Goal: Task Accomplishment & Management: Manage account settings

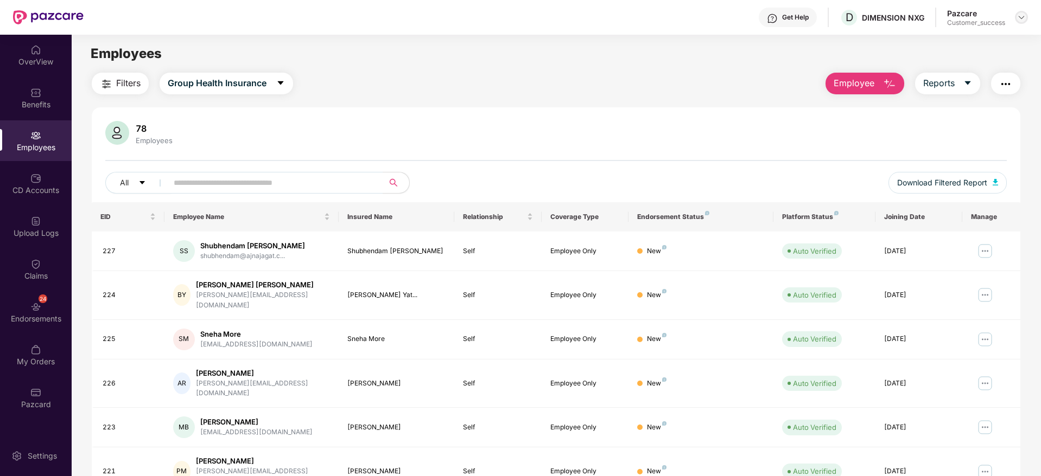
click at [1022, 18] on img at bounding box center [1021, 17] width 9 height 9
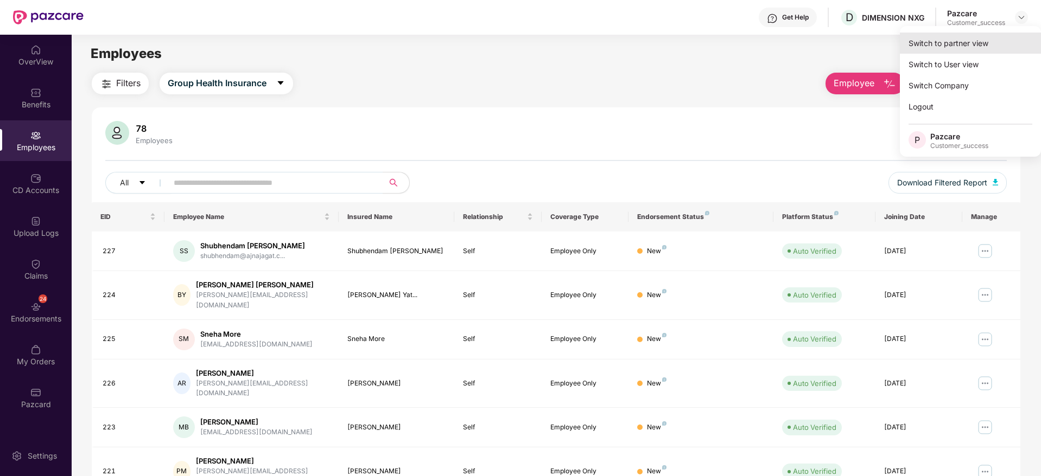
click at [1004, 42] on div "Switch to partner view" at bounding box center [970, 43] width 141 height 21
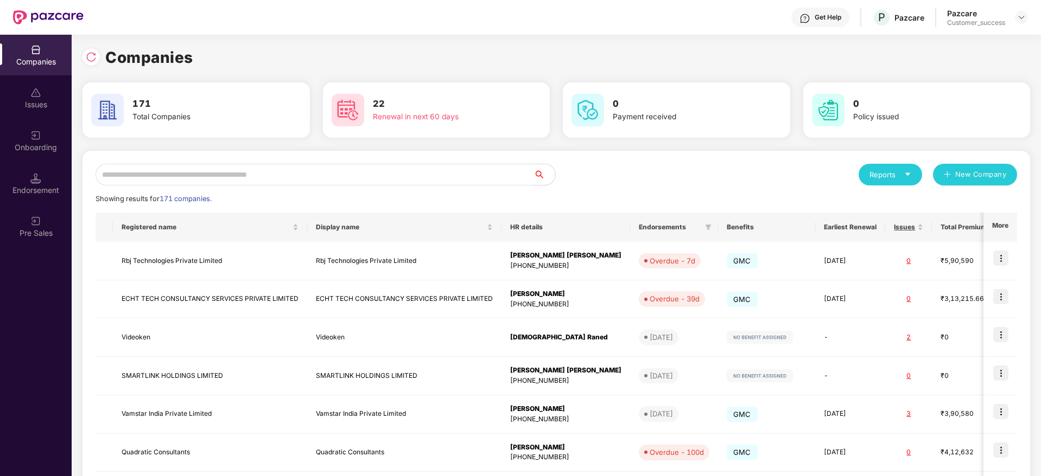
click at [379, 176] on input "text" at bounding box center [315, 175] width 438 height 22
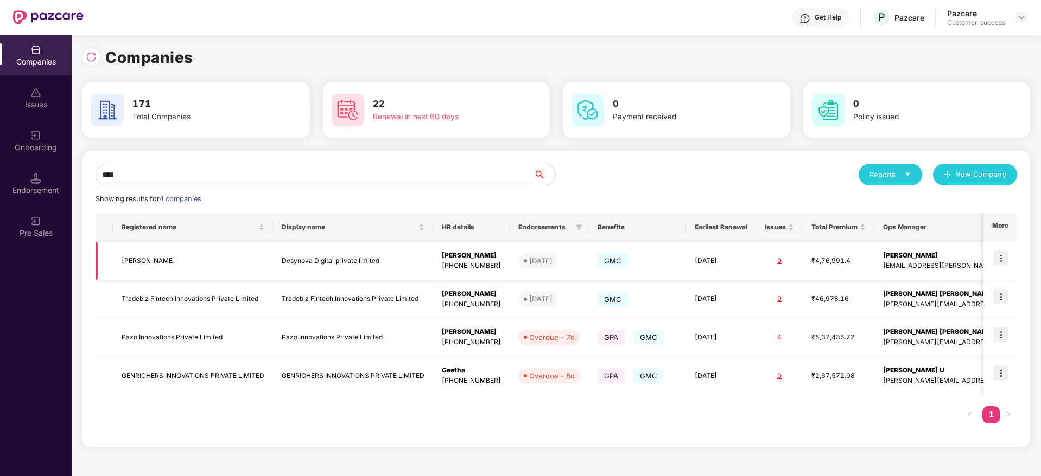
type input "****"
click at [1000, 259] on img at bounding box center [1000, 258] width 15 height 15
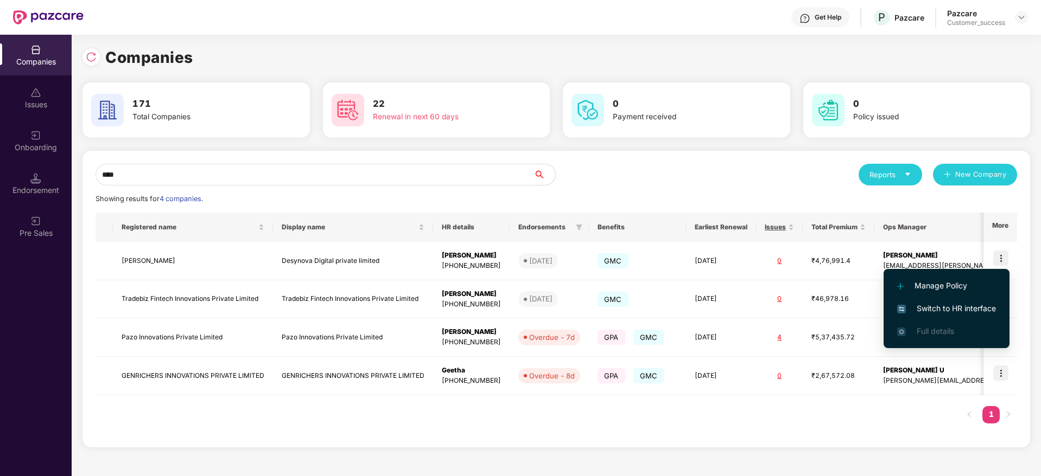
click at [975, 303] on span "Switch to HR interface" at bounding box center [946, 309] width 99 height 12
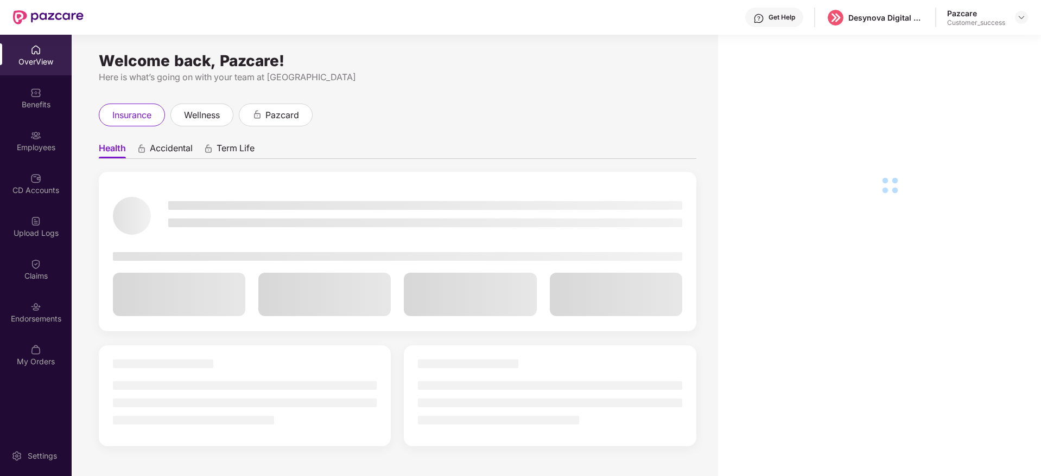
click at [24, 144] on div "Employees" at bounding box center [36, 147] width 72 height 11
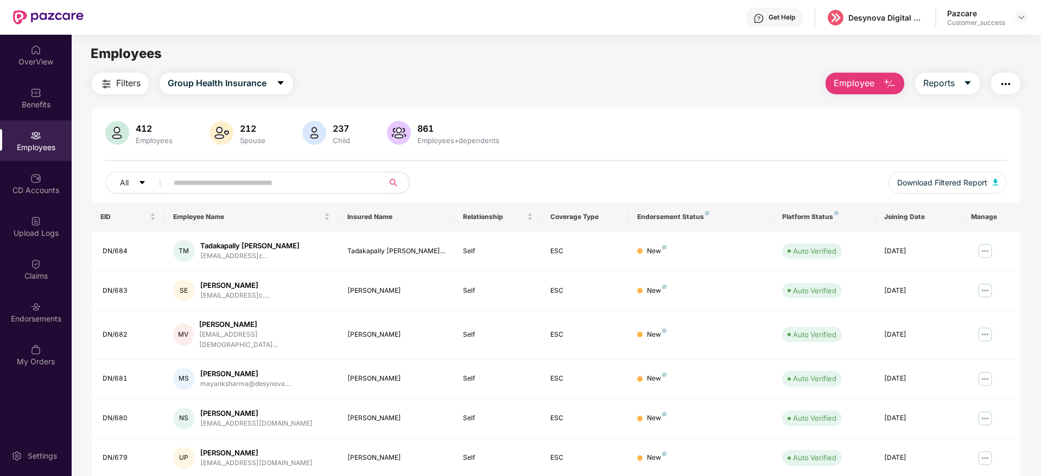
click at [249, 188] on input "text" at bounding box center [271, 183] width 195 height 16
paste input "*****"
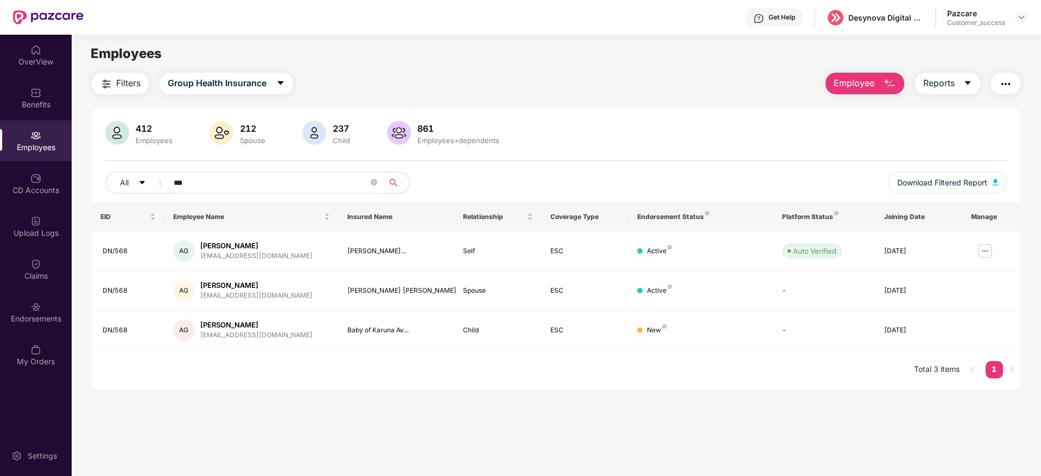
type input "***"
click at [1027, 22] on div at bounding box center [1021, 17] width 13 height 13
click at [1023, 22] on div at bounding box center [1021, 17] width 13 height 13
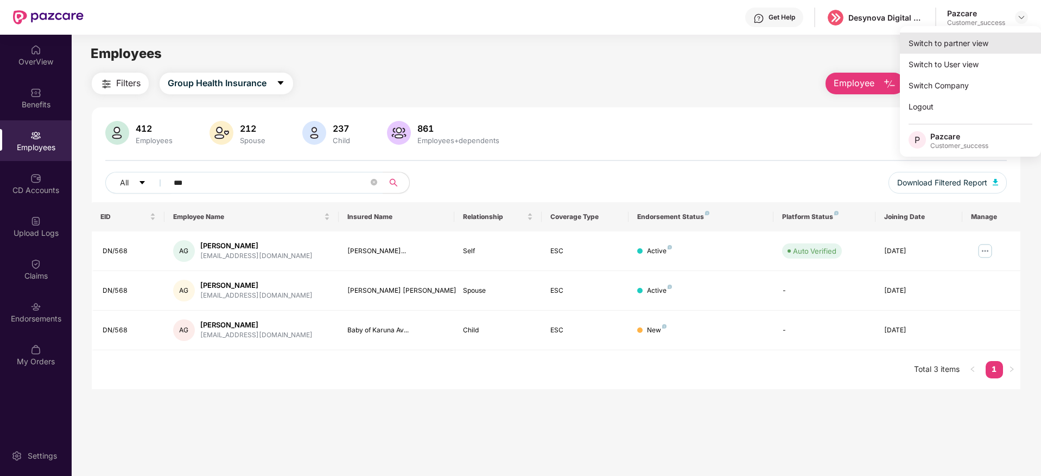
click at [1000, 46] on div "Switch to partner view" at bounding box center [970, 43] width 141 height 21
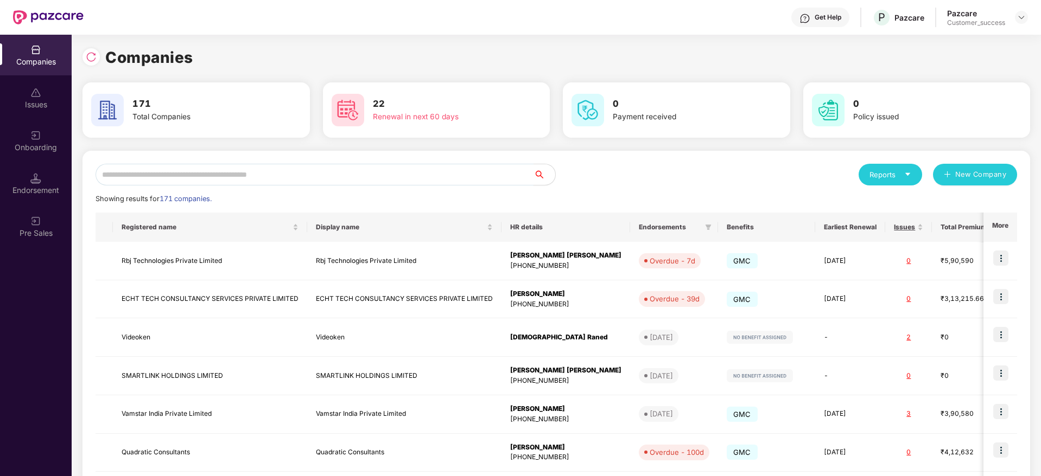
click at [338, 180] on input "text" at bounding box center [315, 175] width 438 height 22
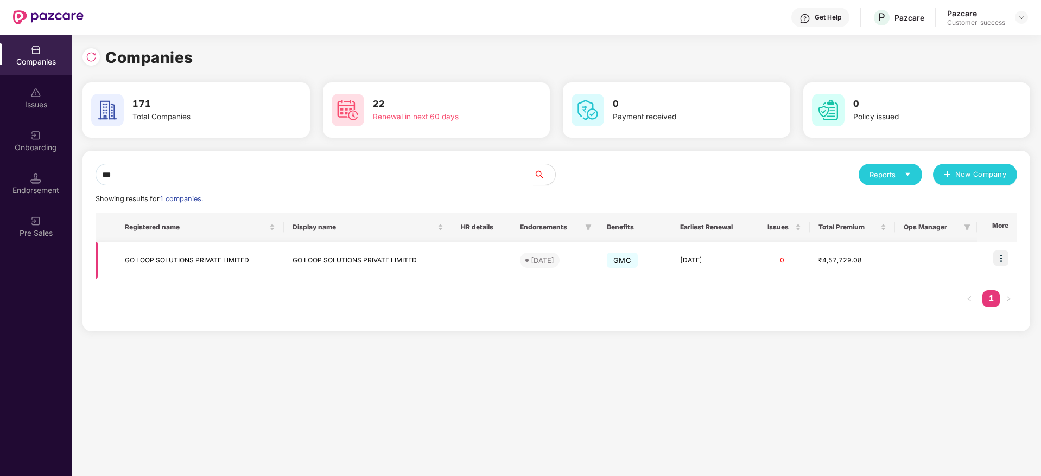
type input "***"
click at [1003, 256] on img at bounding box center [1000, 258] width 15 height 15
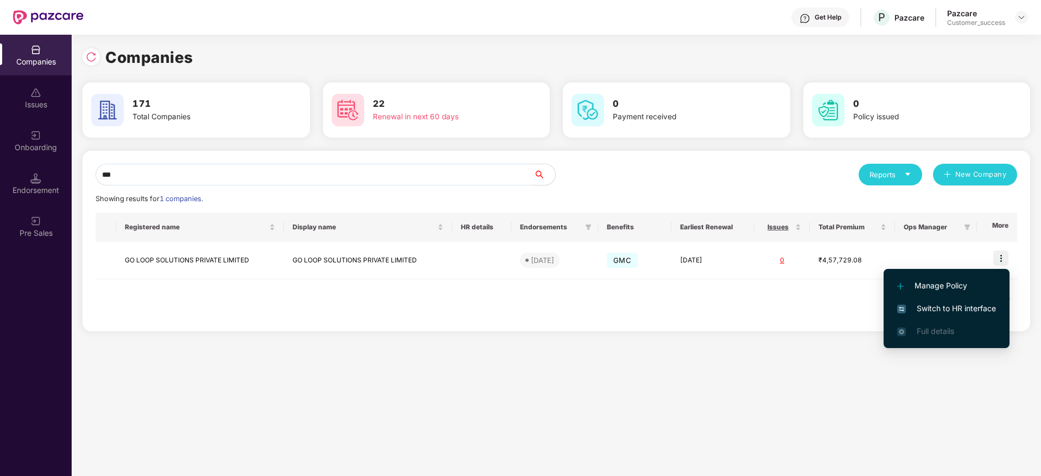
click at [967, 310] on span "Switch to HR interface" at bounding box center [946, 309] width 99 height 12
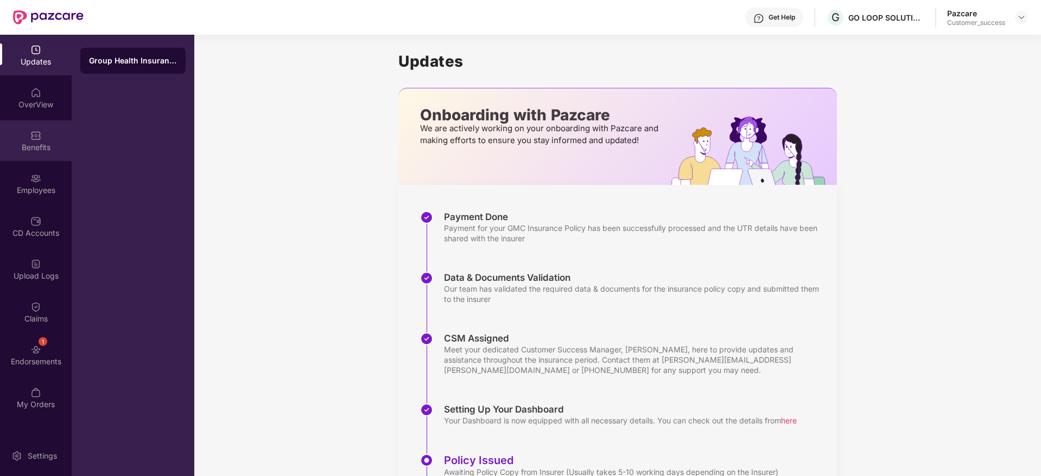
click at [50, 131] on div "Benefits" at bounding box center [36, 140] width 72 height 41
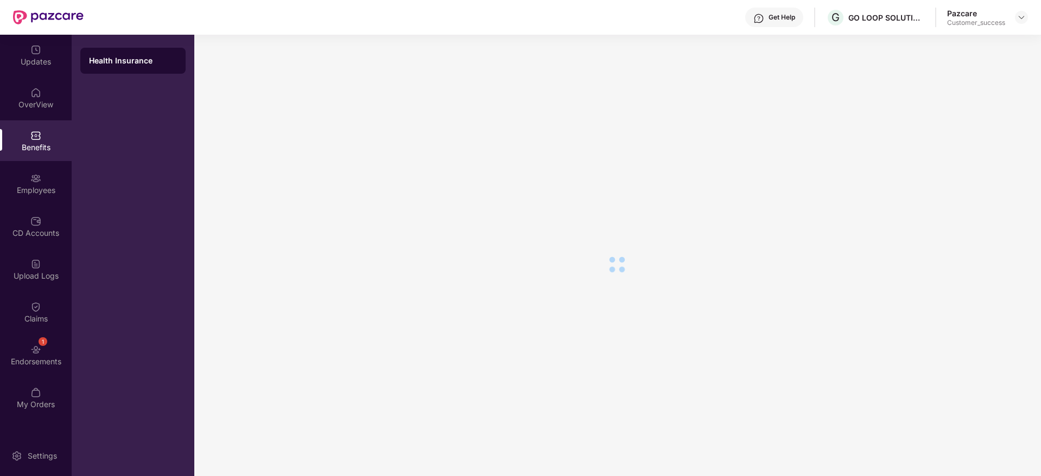
click at [45, 179] on div "Employees" at bounding box center [36, 183] width 72 height 41
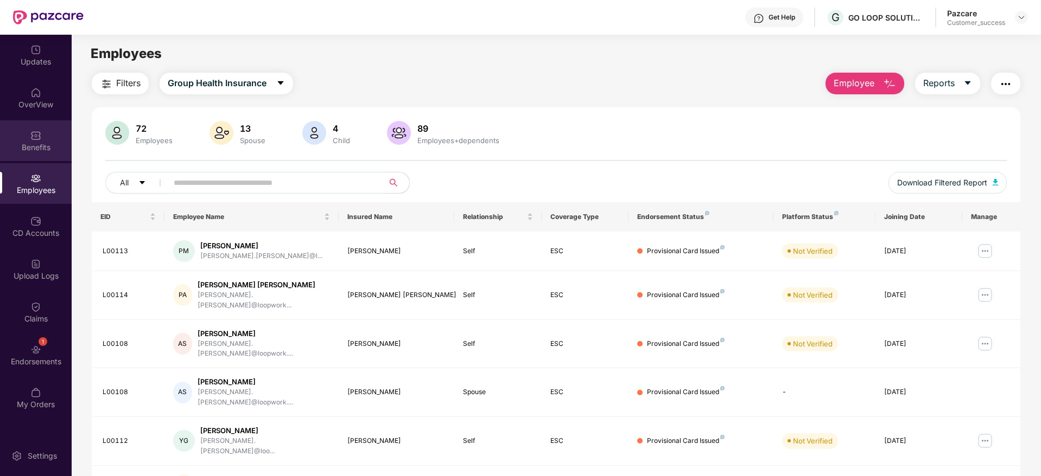
click at [45, 137] on div "Benefits" at bounding box center [36, 140] width 72 height 41
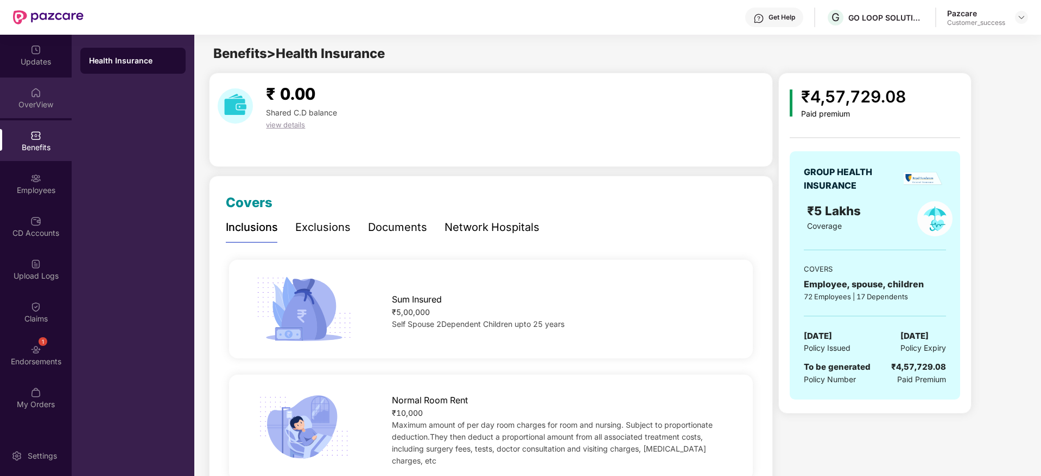
click at [36, 91] on img at bounding box center [35, 92] width 11 height 11
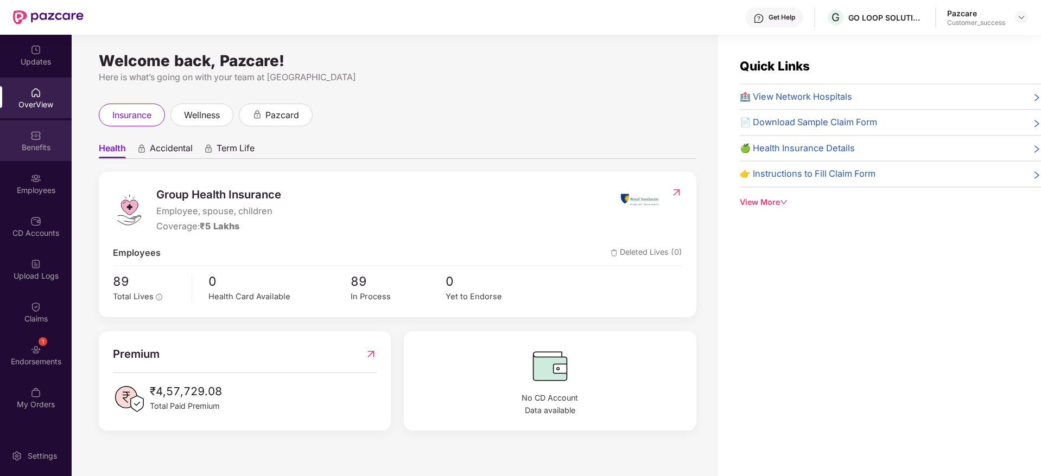
click at [35, 132] on img at bounding box center [35, 135] width 11 height 11
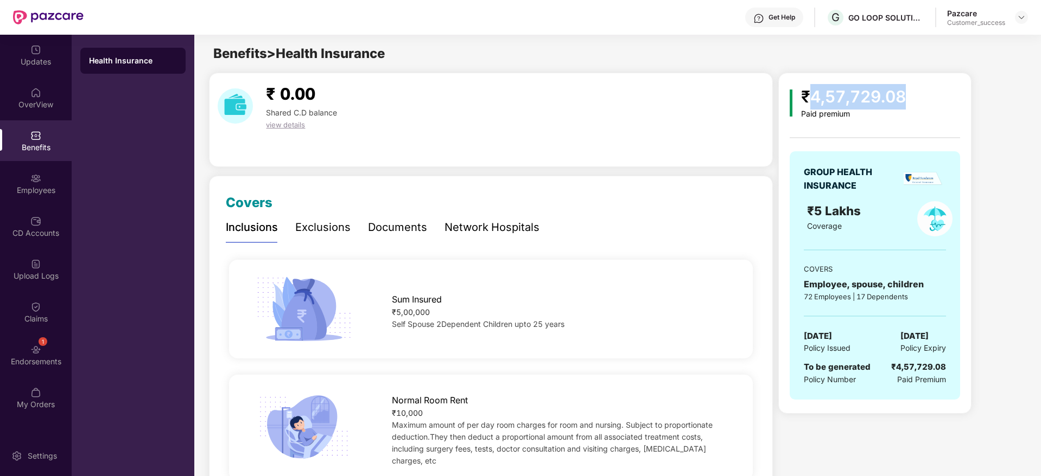
drag, startPoint x: 811, startPoint y: 104, endPoint x: 918, endPoint y: 104, distance: 107.4
click at [918, 104] on div "₹4,57,729.08 Paid premium" at bounding box center [875, 101] width 170 height 35
drag, startPoint x: 803, startPoint y: 297, endPoint x: 839, endPoint y: 296, distance: 36.9
click at [839, 296] on div "GROUP HEALTH INSURANCE ₹5 Lakhs Coverage COVERS Employee, spouse, children 72 E…" at bounding box center [875, 275] width 170 height 249
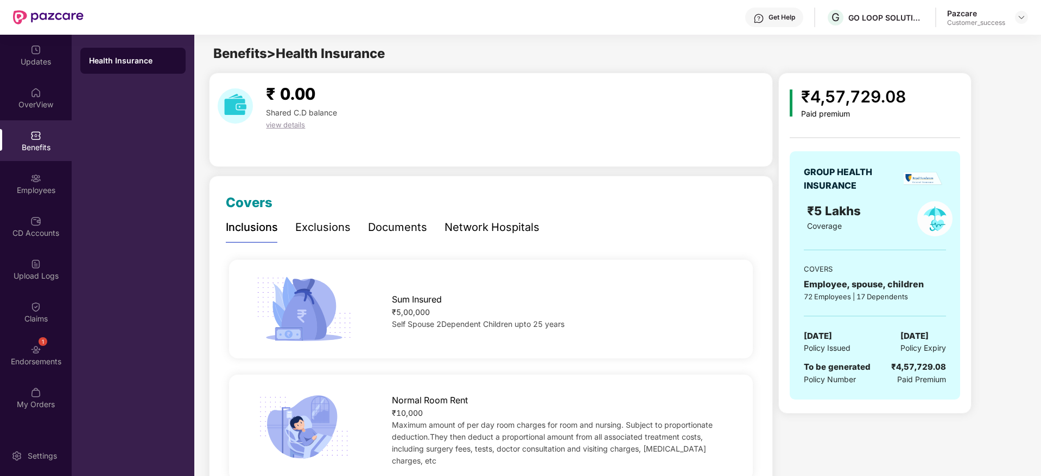
click at [858, 303] on div "GROUP HEALTH INSURANCE ₹5 Lakhs Coverage COVERS Employee, spouse, children 72 E…" at bounding box center [875, 275] width 170 height 249
click at [832, 300] on div "72 Employees | 17 Dependents" at bounding box center [875, 296] width 142 height 11
click at [866, 301] on div "72 Employees | 17 Dependents" at bounding box center [875, 296] width 142 height 11
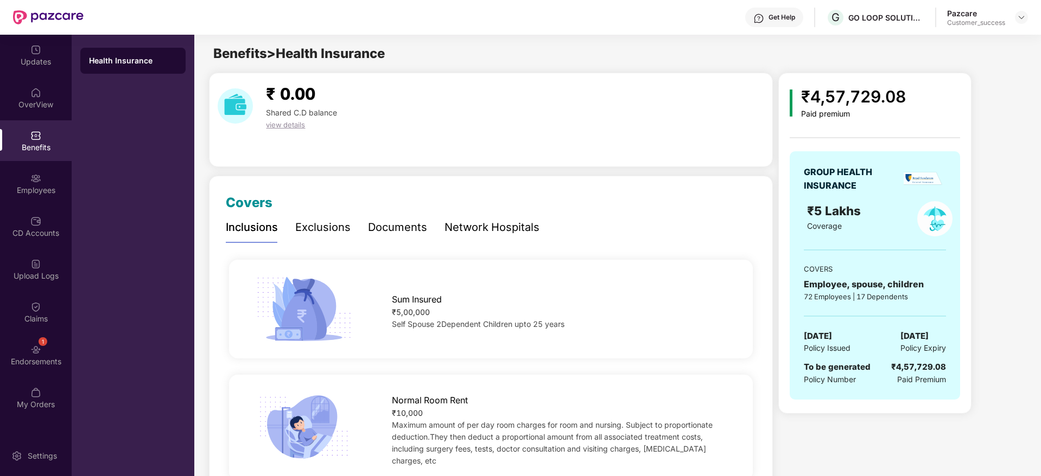
click at [863, 301] on div "72 Employees | 17 Dependents" at bounding box center [875, 296] width 142 height 11
drag, startPoint x: 804, startPoint y: 336, endPoint x: 857, endPoint y: 336, distance: 52.6
click at [857, 336] on div "01 Aug 2025 Policy Issued 31 July 2026 Policy Expiry" at bounding box center [875, 342] width 142 height 25
drag, startPoint x: 890, startPoint y: 336, endPoint x: 953, endPoint y: 336, distance: 63.5
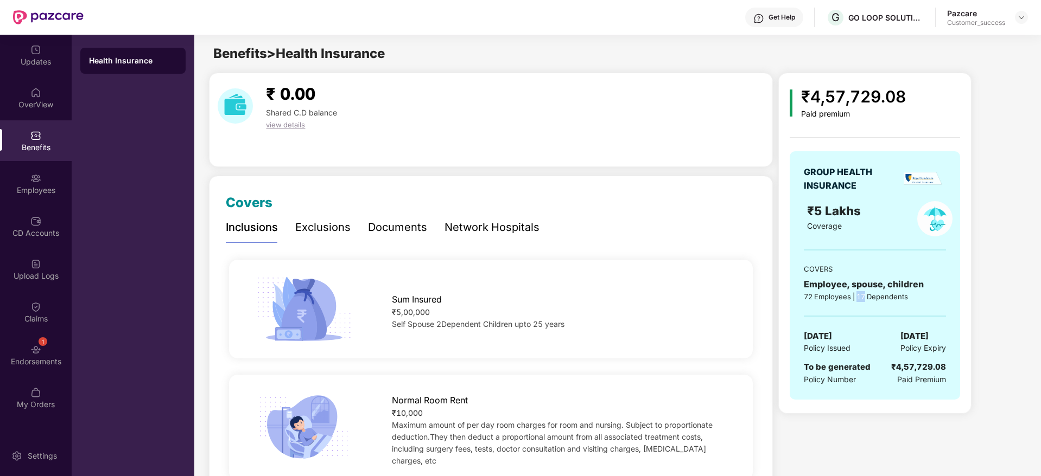
click at [953, 336] on div "GROUP HEALTH INSURANCE ₹5 Lakhs Coverage COVERS Employee, spouse, children 72 E…" at bounding box center [875, 275] width 170 height 249
drag, startPoint x: 858, startPoint y: 381, endPoint x: 802, endPoint y: 360, distance: 60.0
click at [802, 360] on div "GROUP HEALTH INSURANCE ₹5 Lakhs Coverage COVERS Employee, spouse, children 72 E…" at bounding box center [875, 275] width 170 height 249
click at [347, 237] on div "Exclusions" at bounding box center [322, 228] width 55 height 30
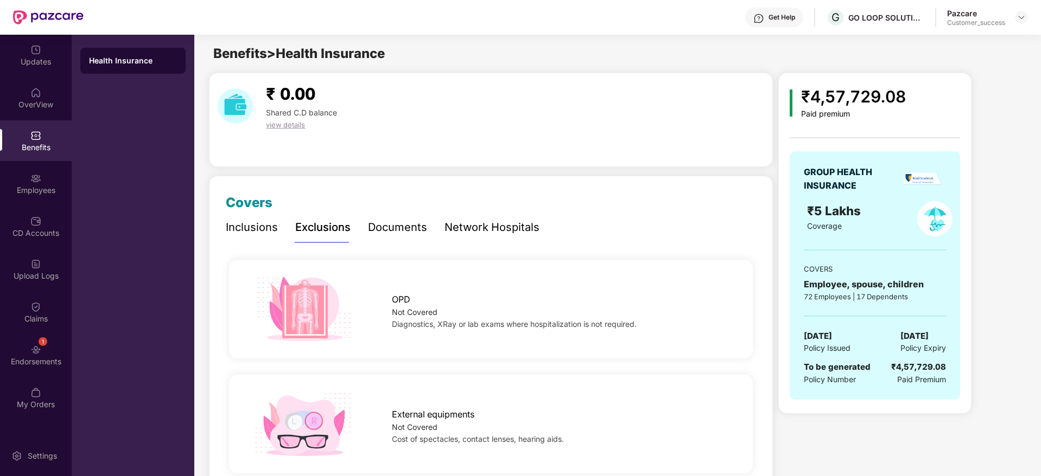
drag, startPoint x: 387, startPoint y: 227, endPoint x: 431, endPoint y: 244, distance: 46.9
click at [387, 227] on div "Documents" at bounding box center [397, 227] width 59 height 17
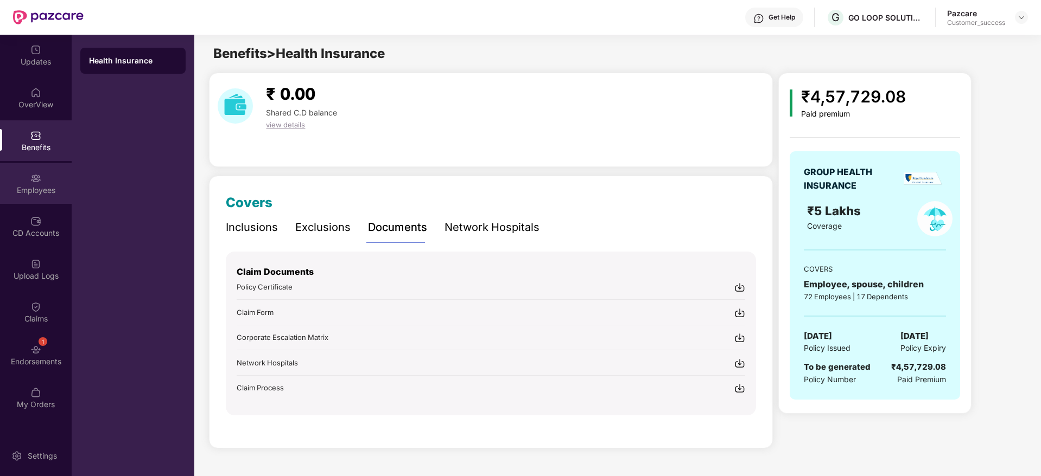
click at [33, 175] on img at bounding box center [35, 178] width 11 height 11
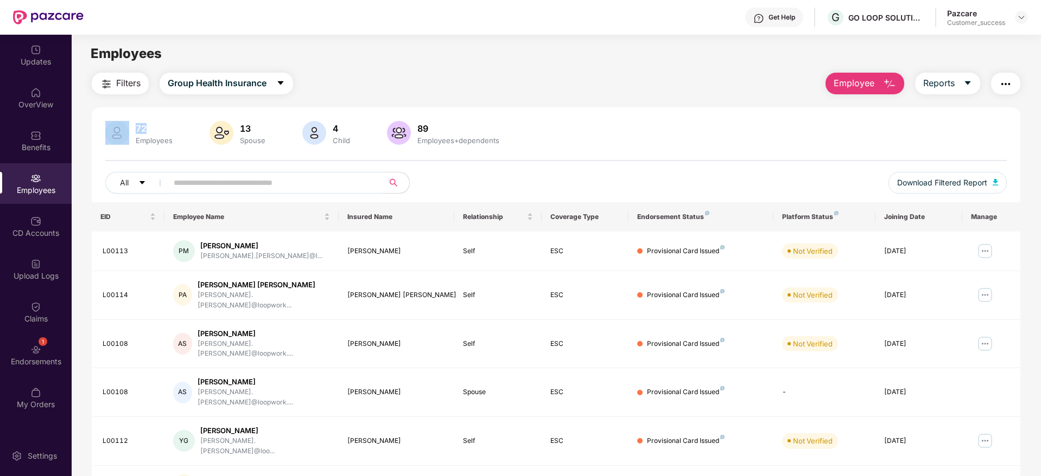
drag, startPoint x: 131, startPoint y: 127, endPoint x: 154, endPoint y: 131, distance: 23.7
click at [154, 131] on div "72 Employees" at bounding box center [140, 134] width 74 height 26
drag, startPoint x: 238, startPoint y: 128, endPoint x: 265, endPoint y: 130, distance: 27.2
click at [265, 130] on div "13" at bounding box center [253, 128] width 30 height 11
drag, startPoint x: 332, startPoint y: 126, endPoint x: 379, endPoint y: 129, distance: 47.3
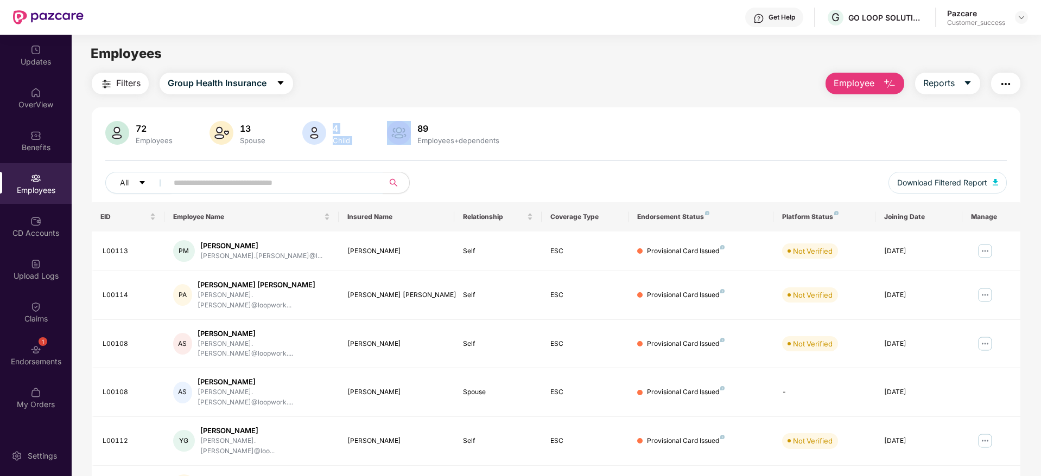
click at [377, 129] on div "72 Employees 13 Spouse 4 Child [DEMOGRAPHIC_DATA] Employees+dependents" at bounding box center [555, 134] width 901 height 26
click at [440, 126] on div "89" at bounding box center [458, 128] width 86 height 11
click at [453, 126] on div "89" at bounding box center [458, 128] width 86 height 11
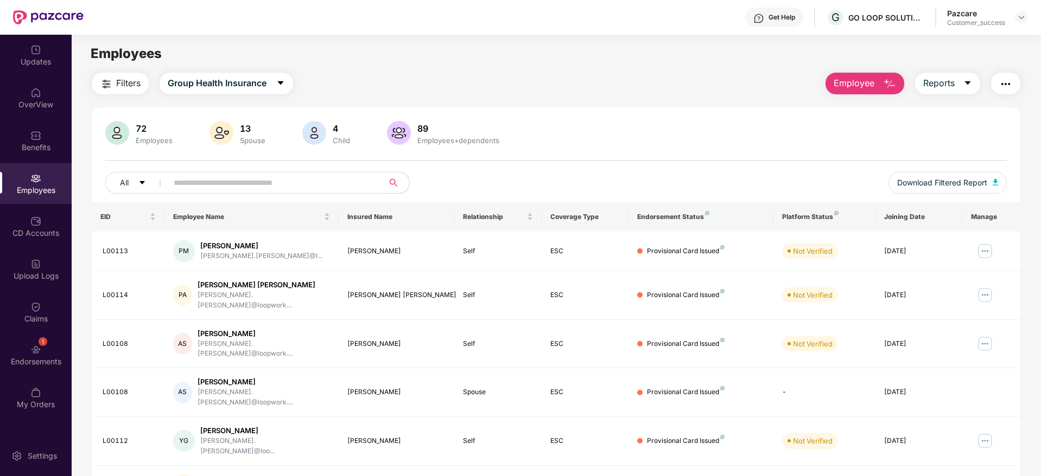
click at [772, 136] on div "72 Employees 13 Spouse 4 Child [DEMOGRAPHIC_DATA] Employees+dependents" at bounding box center [555, 134] width 901 height 26
click at [868, 88] on span "Employee" at bounding box center [853, 84] width 41 height 14
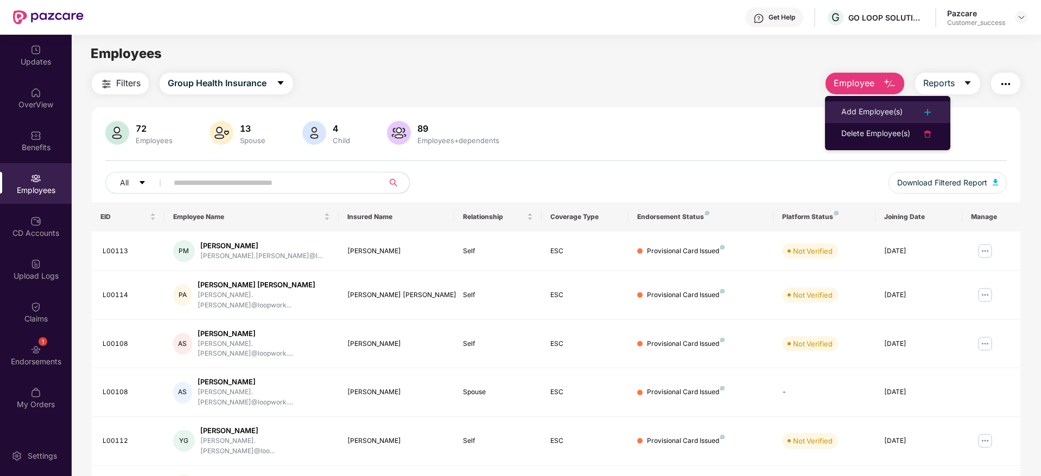
click at [877, 111] on div "Add Employee(s)" at bounding box center [871, 112] width 61 height 13
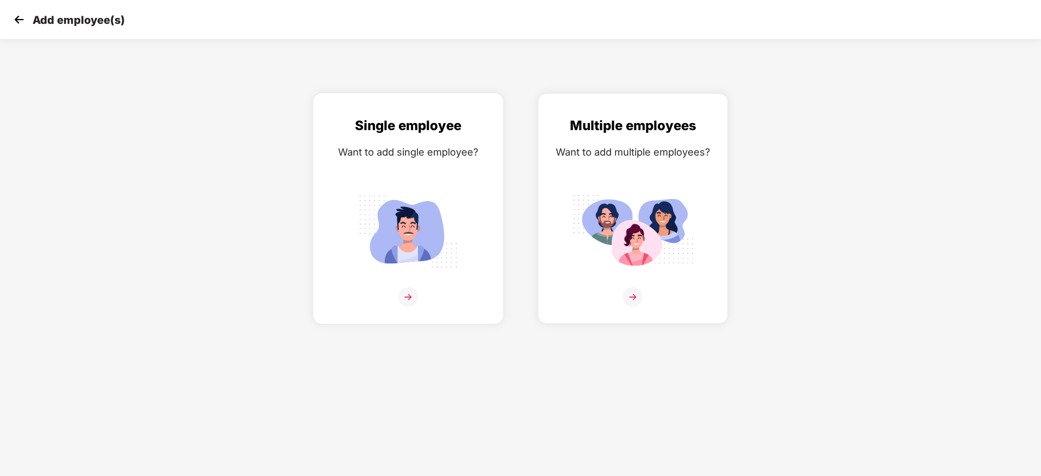
click at [424, 188] on div "Single employee Want to add single employee?" at bounding box center [407, 218] width 167 height 205
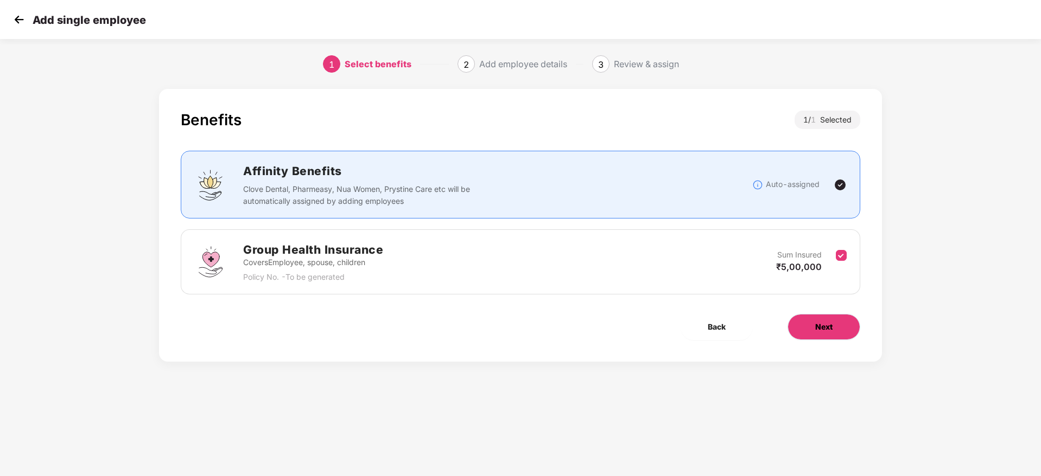
click at [822, 323] on span "Next" at bounding box center [823, 327] width 17 height 12
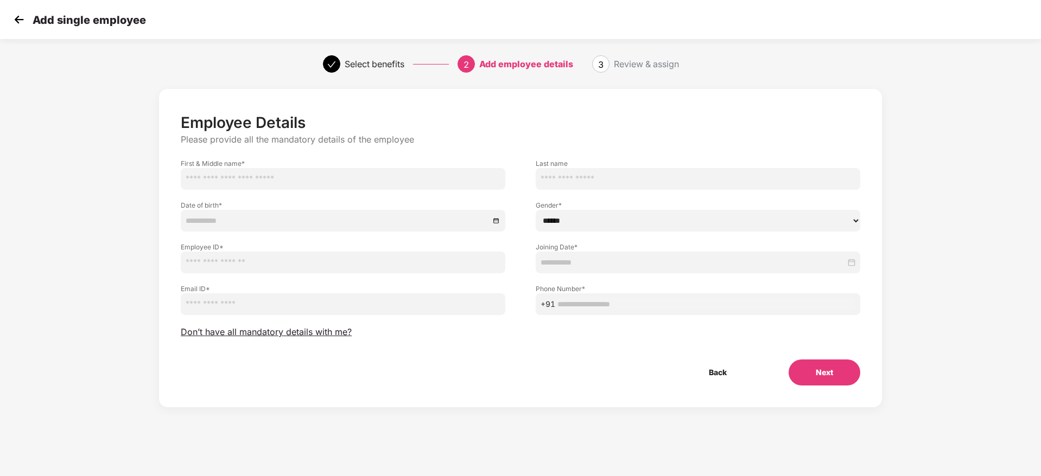
click at [12, 22] on img at bounding box center [19, 19] width 16 height 16
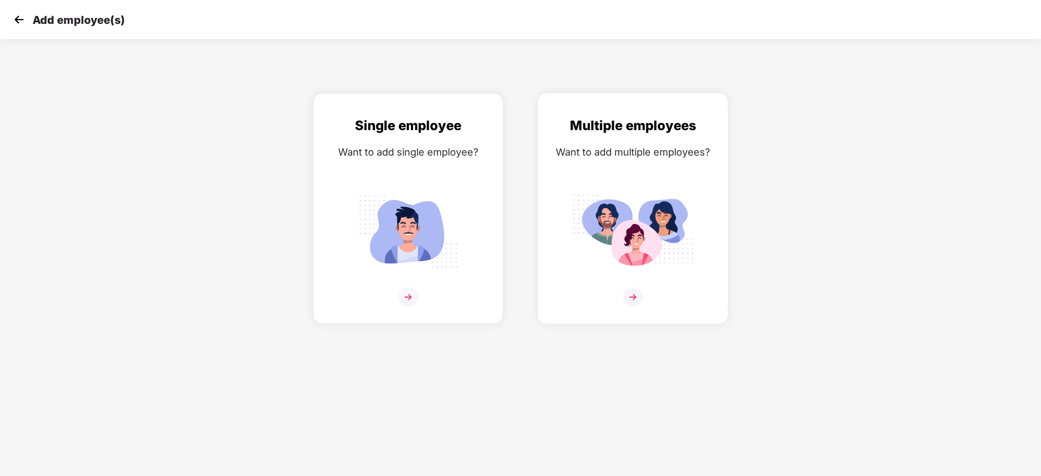
click at [638, 233] on img at bounding box center [633, 231] width 122 height 85
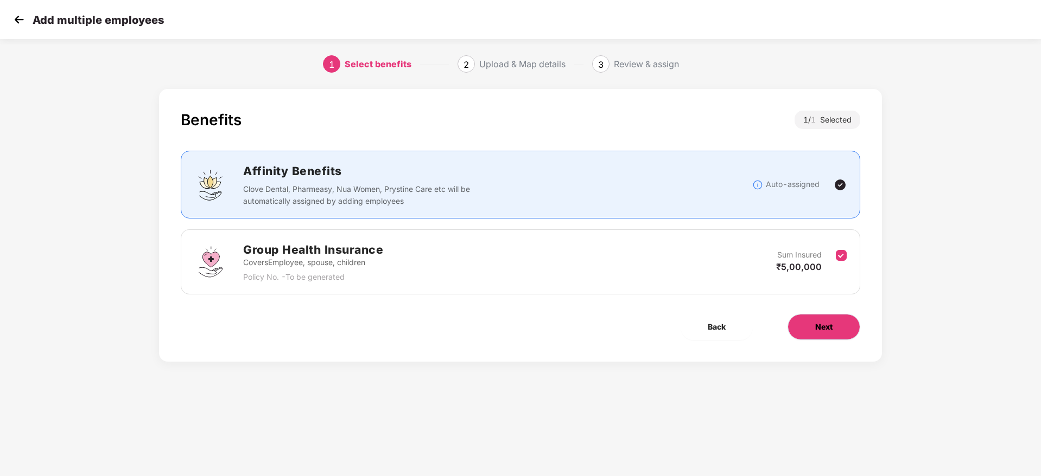
click at [825, 324] on span "Next" at bounding box center [823, 327] width 17 height 12
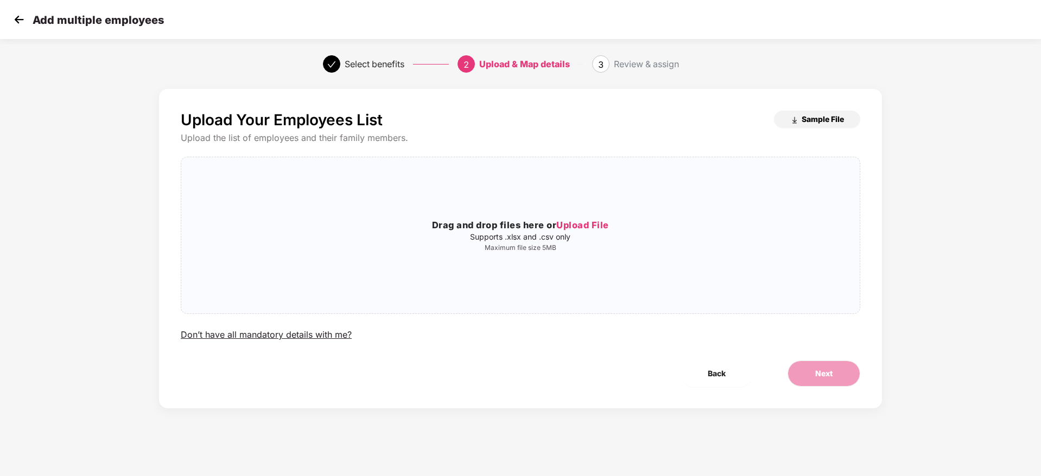
click at [820, 124] on button "Sample File" at bounding box center [817, 119] width 86 height 17
click at [514, 250] on p "Maximum file size 5MB" at bounding box center [520, 248] width 678 height 9
click at [20, 16] on img at bounding box center [19, 19] width 16 height 16
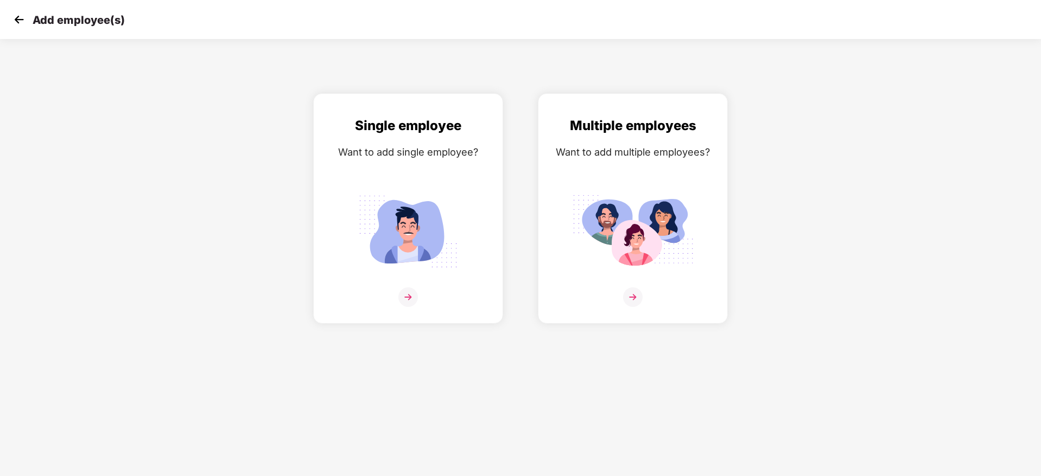
click at [20, 16] on img at bounding box center [19, 19] width 16 height 16
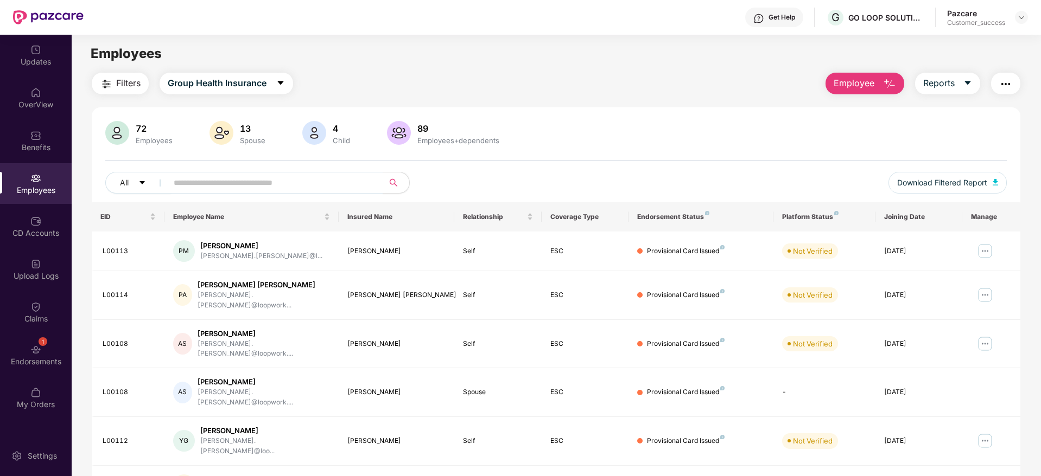
click at [843, 78] on span "Employee" at bounding box center [853, 84] width 41 height 14
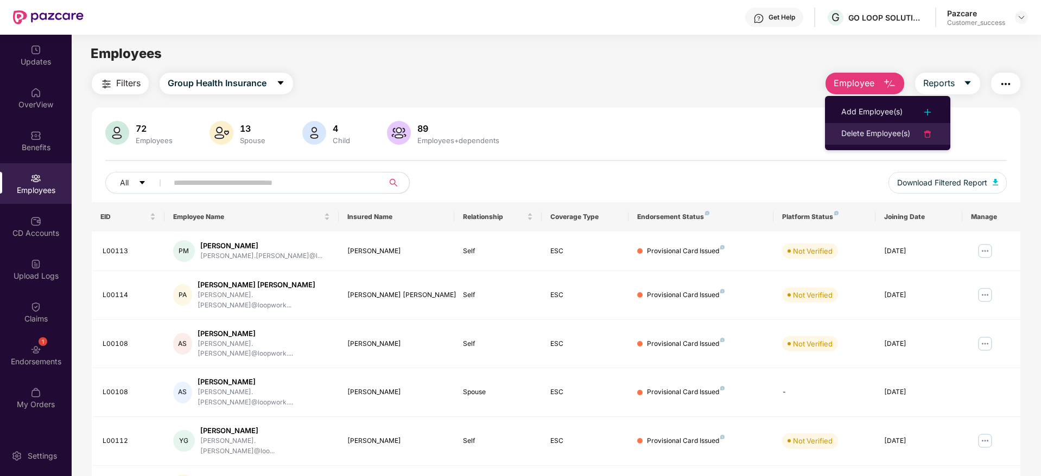
click at [895, 135] on div "Delete Employee(s)" at bounding box center [875, 134] width 69 height 13
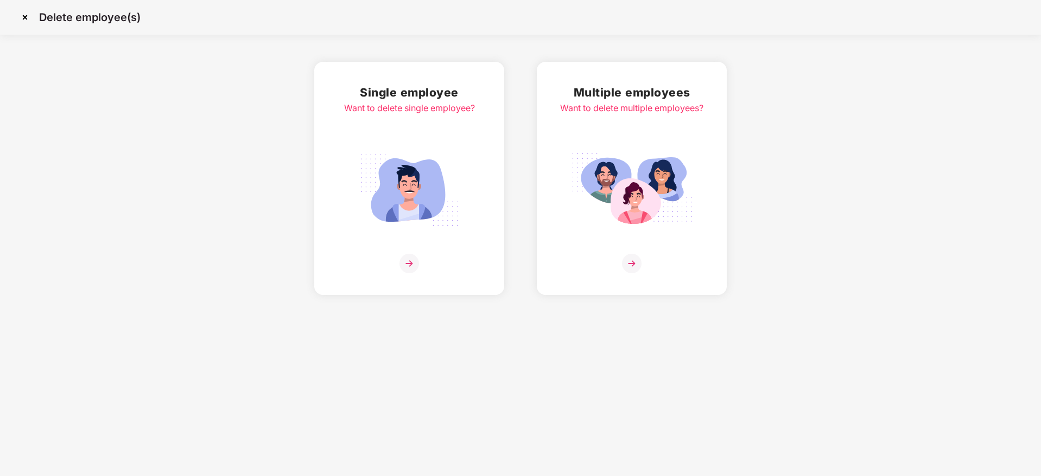
click at [616, 160] on img at bounding box center [632, 190] width 122 height 85
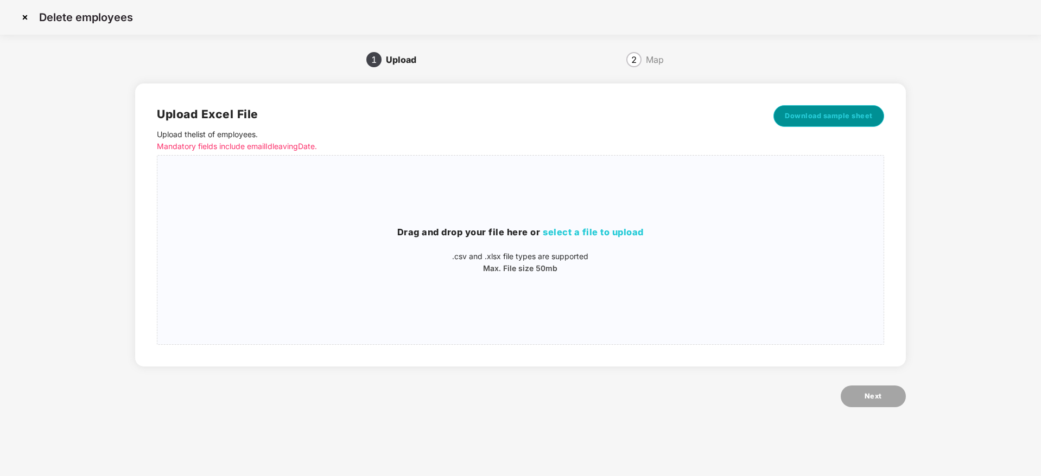
click at [815, 115] on span "Download sample sheet" at bounding box center [829, 116] width 88 height 11
click at [26, 22] on img at bounding box center [24, 17] width 17 height 17
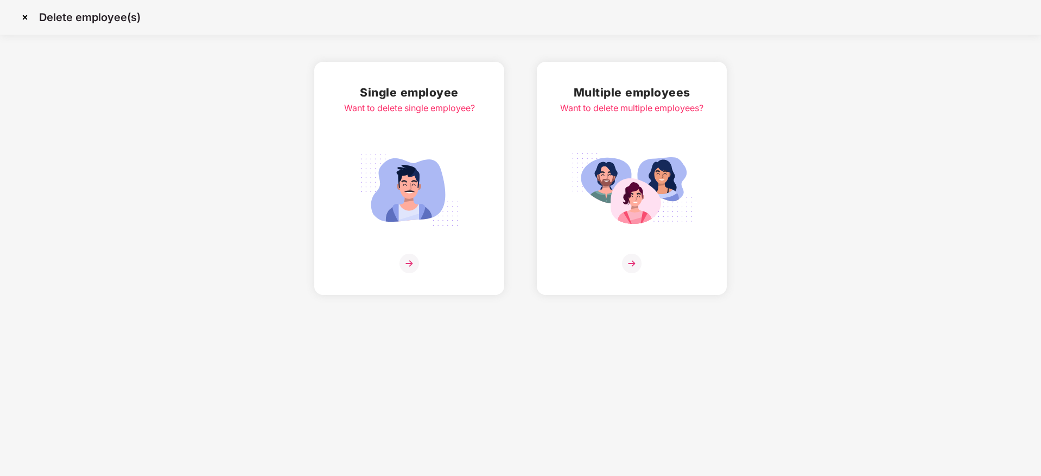
click at [17, 11] on img at bounding box center [24, 17] width 17 height 17
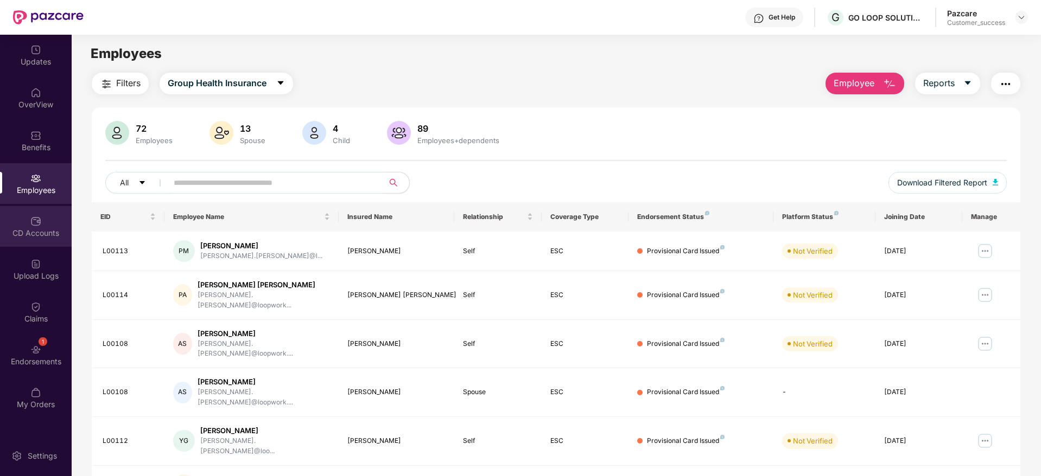
click at [35, 240] on div "CD Accounts" at bounding box center [36, 226] width 72 height 41
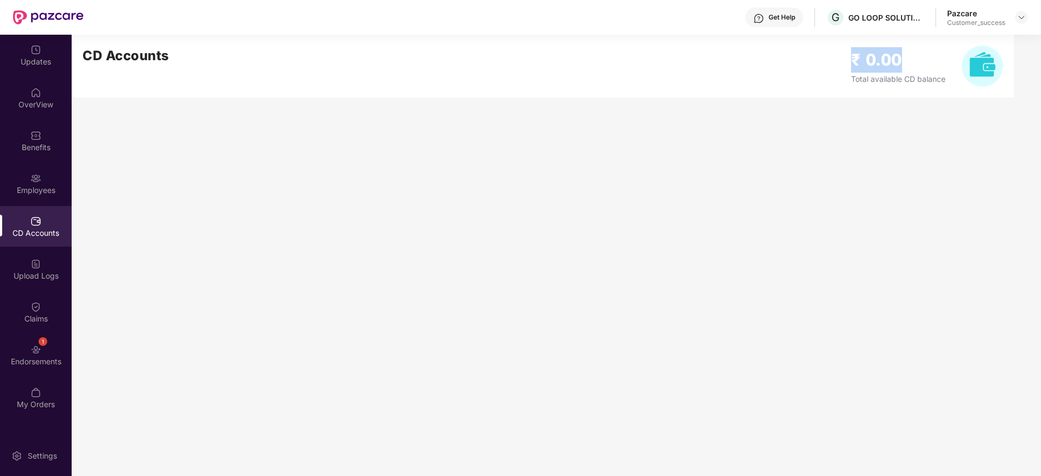
drag, startPoint x: 903, startPoint y: 61, endPoint x: 839, endPoint y: 61, distance: 64.0
click at [839, 61] on div "CD Accounts ₹ 0.00 Total available CD balance" at bounding box center [543, 66] width 942 height 63
click at [875, 59] on h2 "₹ 0.00" at bounding box center [898, 60] width 94 height 26
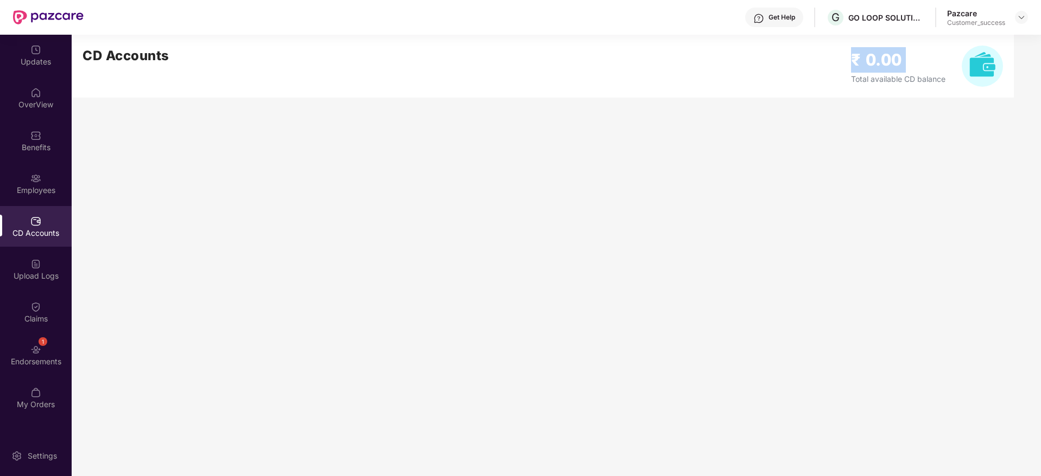
click at [875, 59] on h2 "₹ 0.00" at bounding box center [898, 60] width 94 height 26
click at [873, 57] on h2 "₹ 0.00" at bounding box center [898, 60] width 94 height 26
click at [911, 69] on h2 "₹ 0.00" at bounding box center [898, 60] width 94 height 26
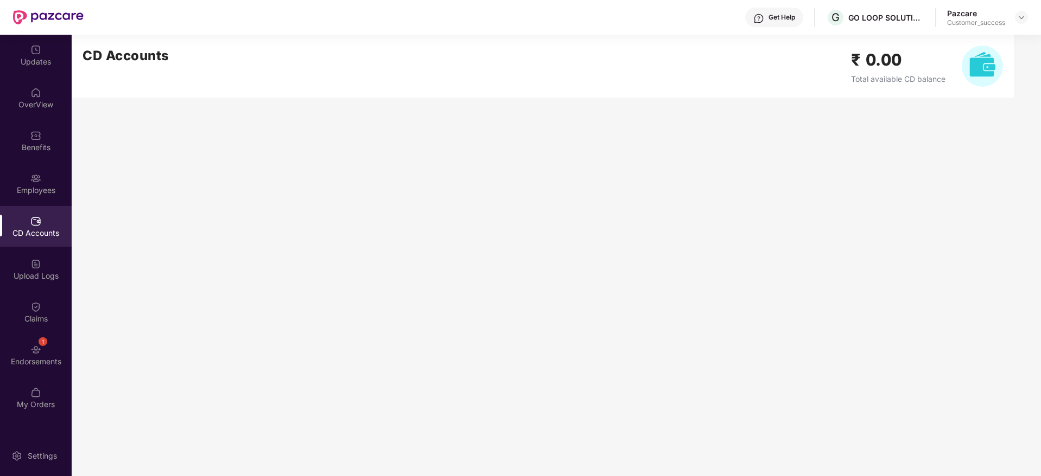
click at [911, 69] on h2 "₹ 0.00" at bounding box center [898, 60] width 94 height 26
click at [911, 73] on div "₹ 0.00 Total available CD balance" at bounding box center [898, 65] width 94 height 37
drag, startPoint x: 14, startPoint y: 316, endPoint x: 220, endPoint y: 436, distance: 238.5
click at [14, 316] on div "Claims" at bounding box center [36, 319] width 72 height 11
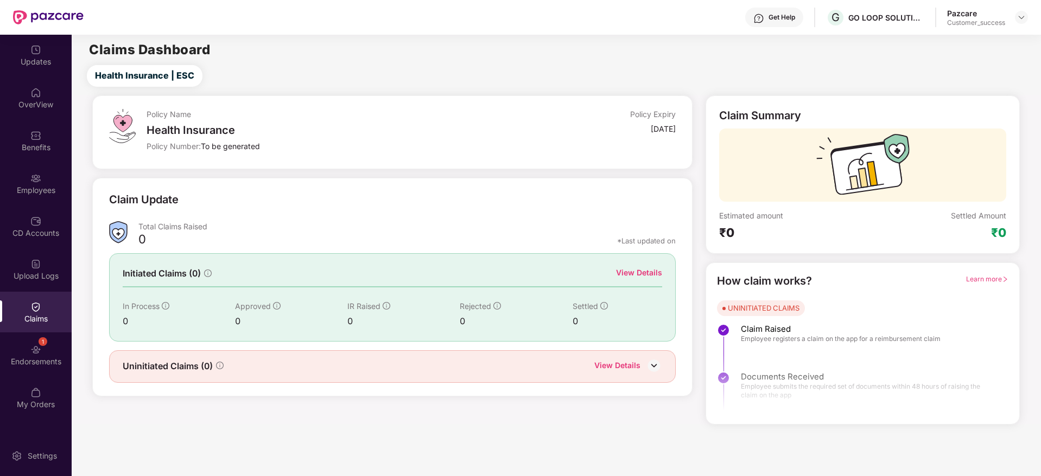
click at [644, 275] on div "View Details" at bounding box center [639, 273] width 46 height 12
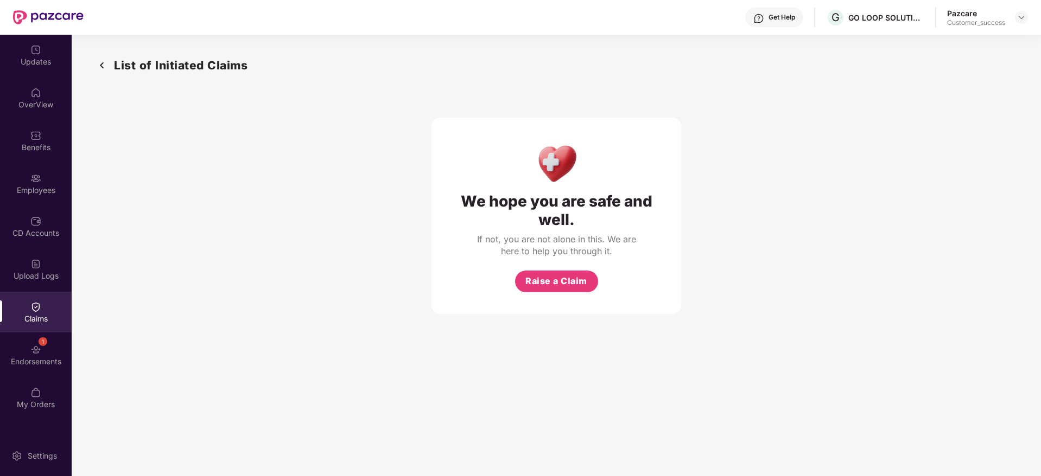
click at [100, 65] on img at bounding box center [101, 65] width 17 height 18
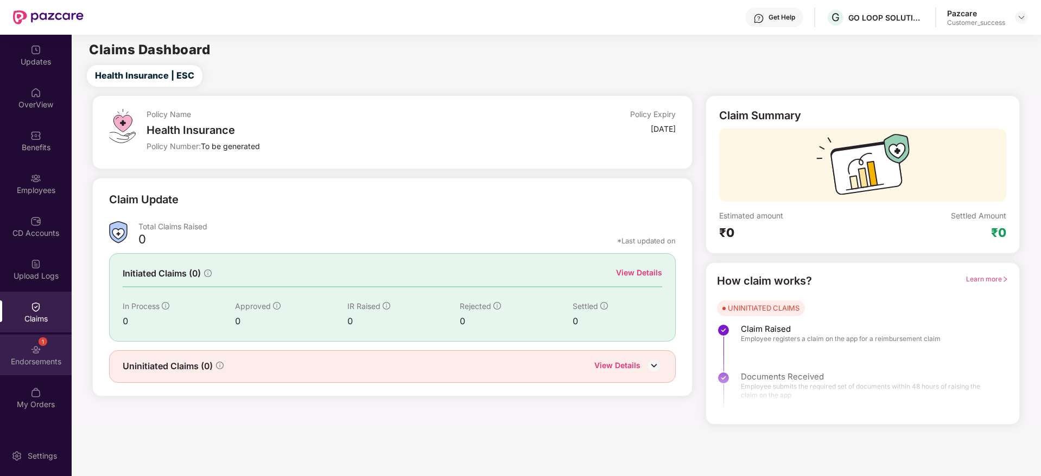
click at [29, 355] on div "1 Endorsements" at bounding box center [36, 355] width 72 height 41
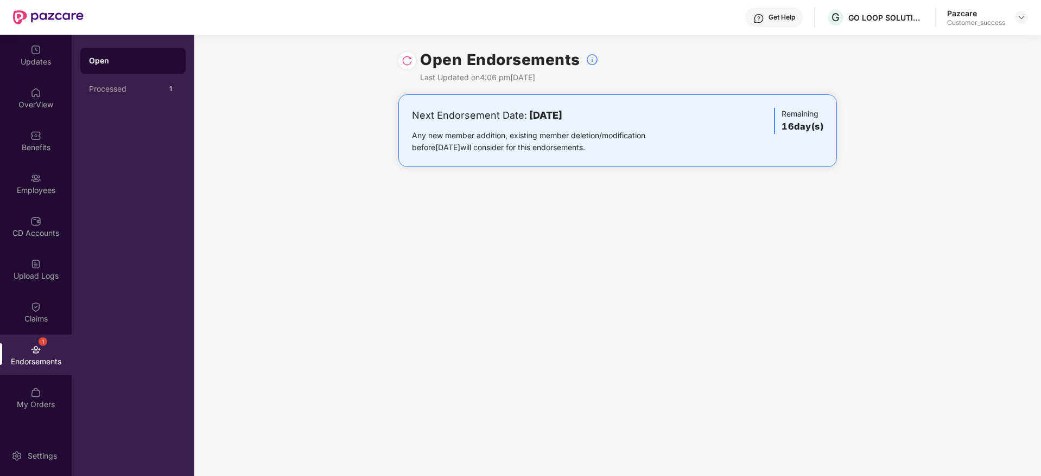
drag, startPoint x: 529, startPoint y: 110, endPoint x: 578, endPoint y: 112, distance: 50.0
click at [562, 112] on b "[DATE]" at bounding box center [545, 115] width 33 height 11
click at [532, 119] on b "[DATE]" at bounding box center [545, 115] width 33 height 11
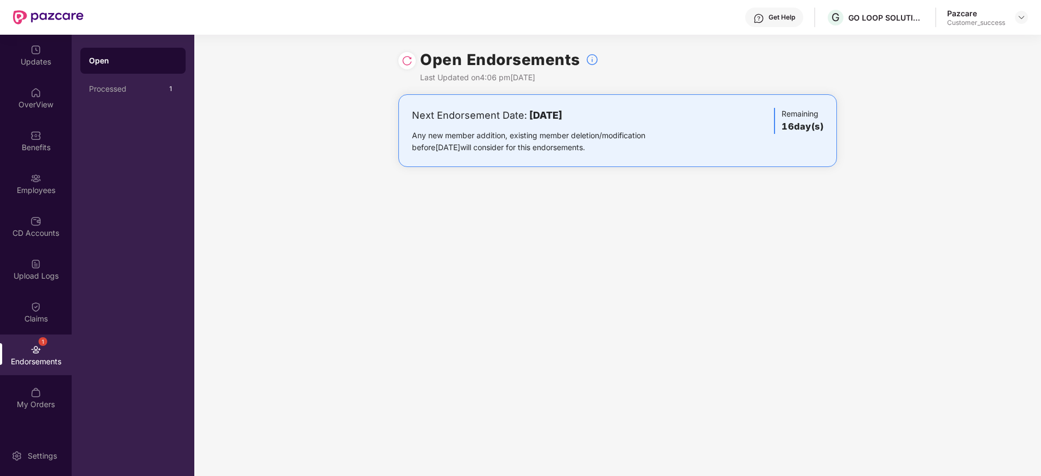
click at [327, 144] on div "Next Endorsement Date: [DATE] Any new member addition, existing member deletion…" at bounding box center [617, 141] width 846 height 94
click at [495, 115] on div "Next Endorsement Date: [DATE]" at bounding box center [546, 115] width 268 height 15
click at [520, 136] on div "Any new member addition, existing member deletion/modification before [DATE] wi…" at bounding box center [546, 142] width 268 height 24
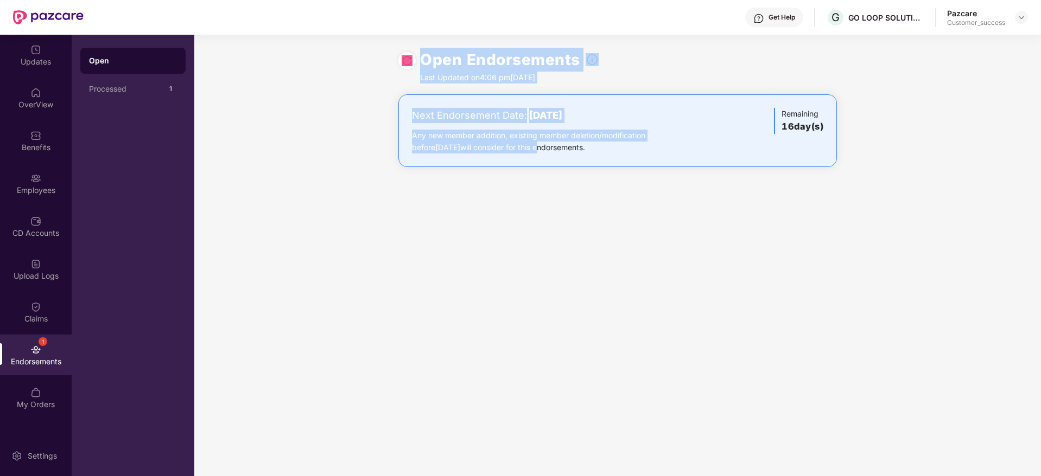
drag, startPoint x: 547, startPoint y: 168, endPoint x: 359, endPoint y: 63, distance: 215.5
click at [359, 63] on div "Open Endorsements Last Updated on 4:06 pm[DATE] Next Endorsement Date: [DATE] A…" at bounding box center [617, 256] width 846 height 442
click at [370, 108] on div "Next Endorsement Date: [DATE] Any new member addition, existing member deletion…" at bounding box center [617, 141] width 846 height 94
drag, startPoint x: 379, startPoint y: 99, endPoint x: 723, endPoint y: 203, distance: 358.9
click at [723, 203] on div "Open Endorsements Last Updated on 4:06 pm[DATE] Next Endorsement Date: [DATE] A…" at bounding box center [617, 256] width 846 height 442
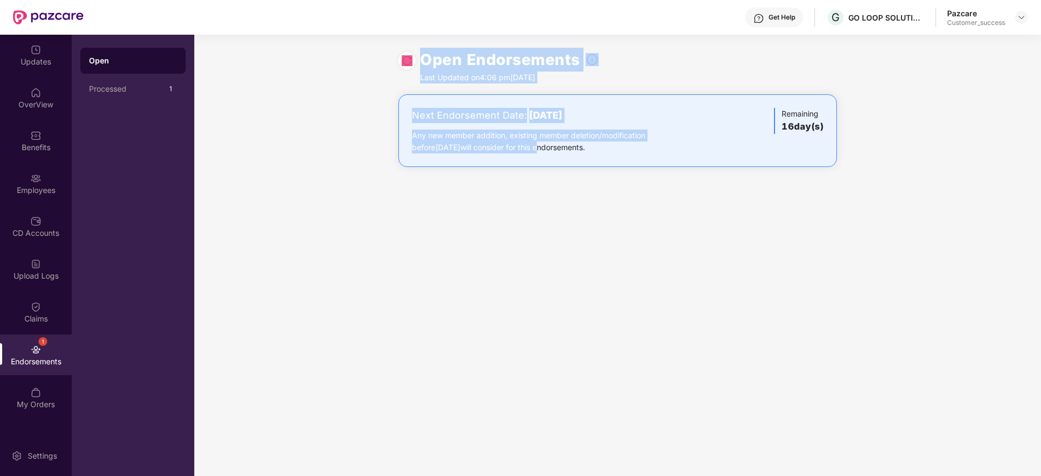
click at [723, 203] on div "Open Endorsements Last Updated on 4:06 pm[DATE] Next Endorsement Date: [DATE] A…" at bounding box center [617, 256] width 846 height 442
drag, startPoint x: 516, startPoint y: 118, endPoint x: 633, endPoint y: 114, distance: 117.3
click at [633, 114] on div "Next Endorsement Date: [DATE]" at bounding box center [546, 115] width 268 height 15
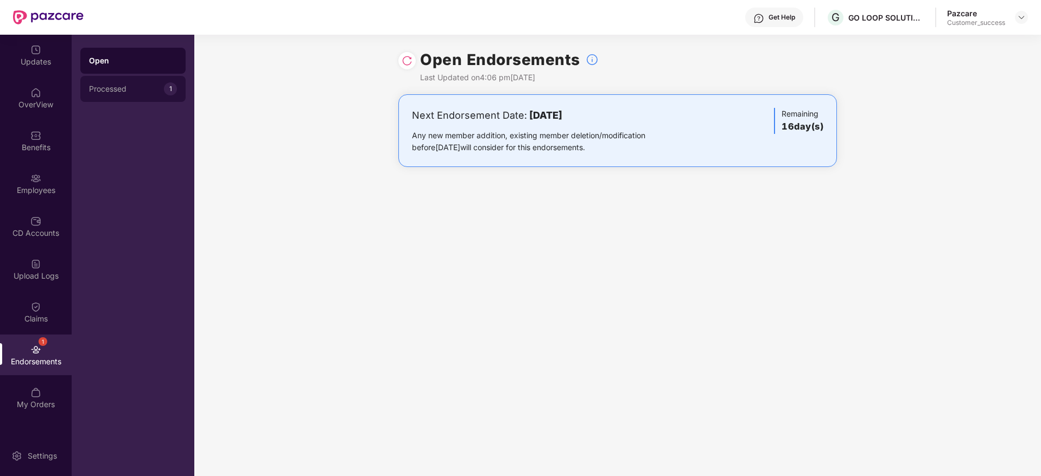
click at [142, 96] on div "Processed 1" at bounding box center [132, 89] width 105 height 26
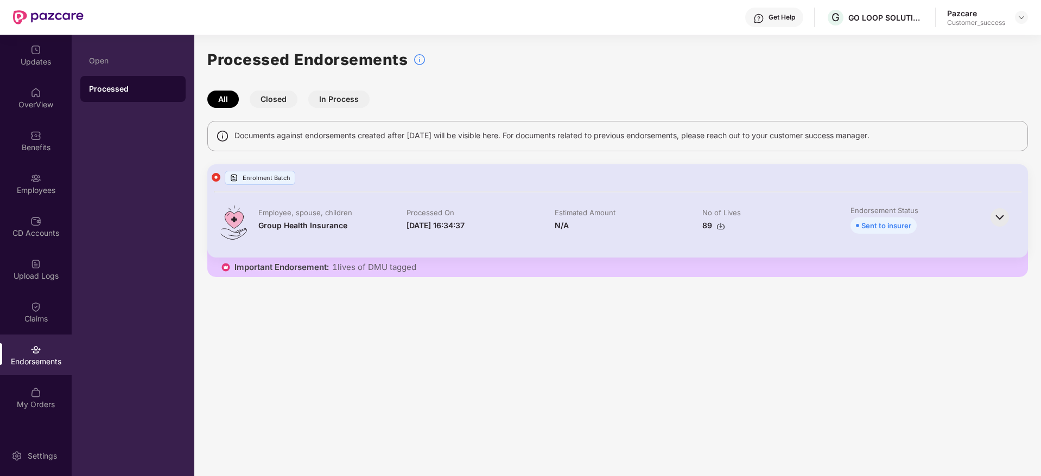
click at [1002, 215] on img at bounding box center [1000, 218] width 24 height 24
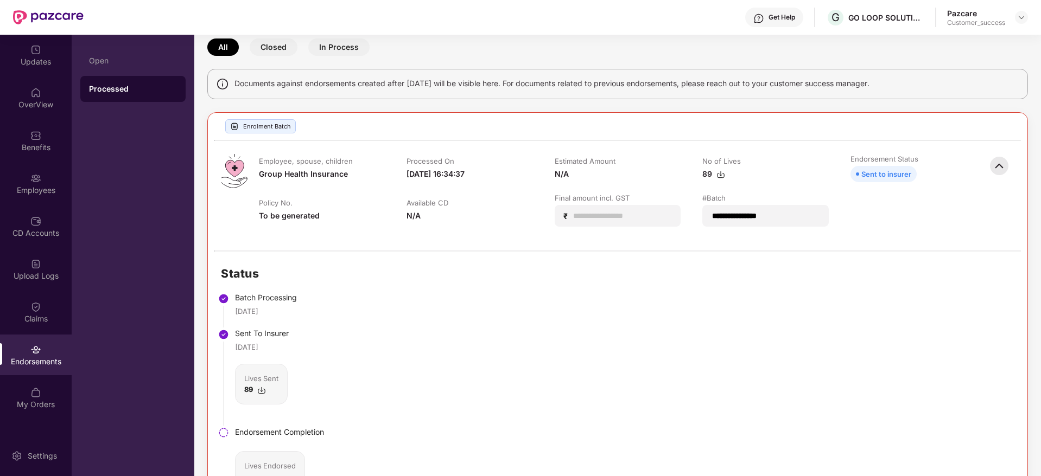
scroll to position [140, 0]
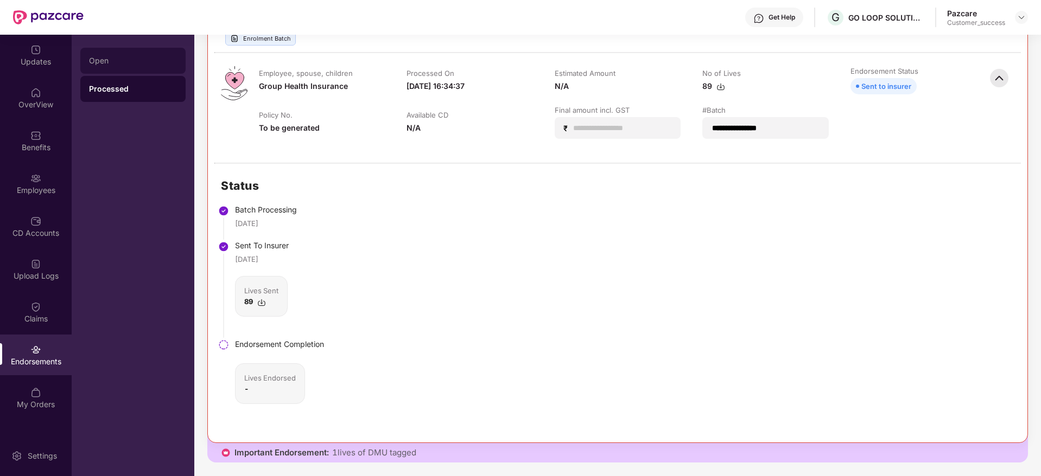
click at [107, 55] on div "Open" at bounding box center [132, 61] width 105 height 26
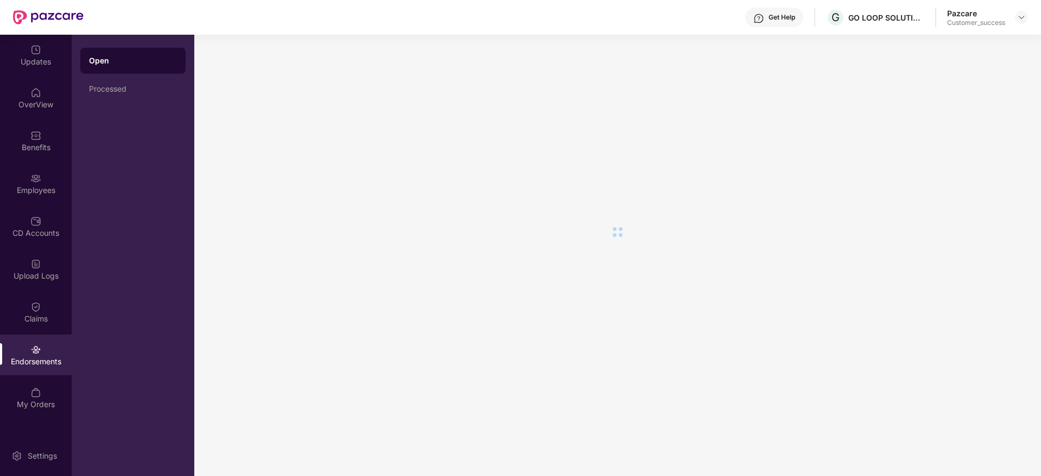
scroll to position [0, 0]
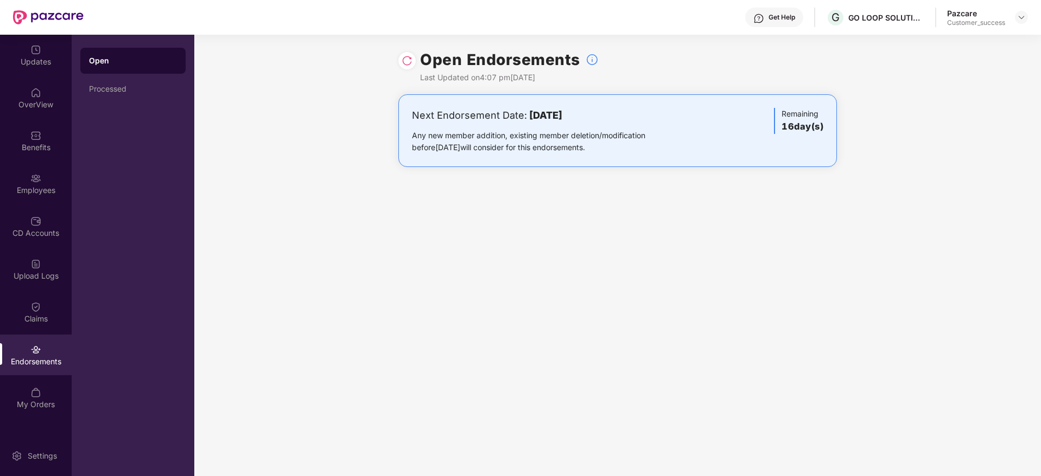
drag, startPoint x: 519, startPoint y: 113, endPoint x: 576, endPoint y: 109, distance: 57.2
click at [576, 109] on div "Next Endorsement Date: [DATE]" at bounding box center [546, 115] width 268 height 15
click at [562, 111] on b "[DATE]" at bounding box center [545, 115] width 33 height 11
drag, startPoint x: 627, startPoint y: 171, endPoint x: 430, endPoint y: 99, distance: 209.3
click at [430, 99] on div "Next Endorsement Date: [DATE] Any new member addition, existing member deletion…" at bounding box center [617, 141] width 846 height 94
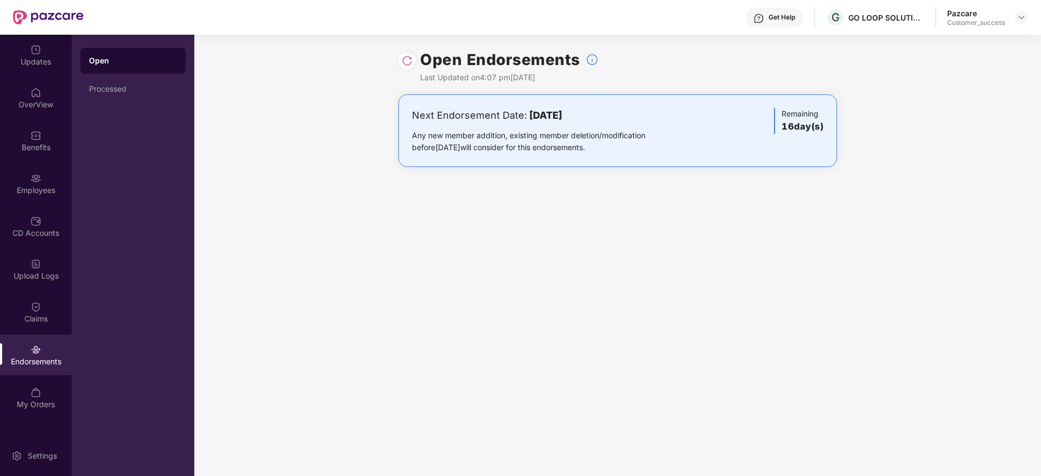
click at [430, 99] on div "Next Endorsement Date: [DATE] Any new member addition, existing member deletion…" at bounding box center [617, 130] width 438 height 73
click at [34, 176] on img at bounding box center [35, 178] width 11 height 11
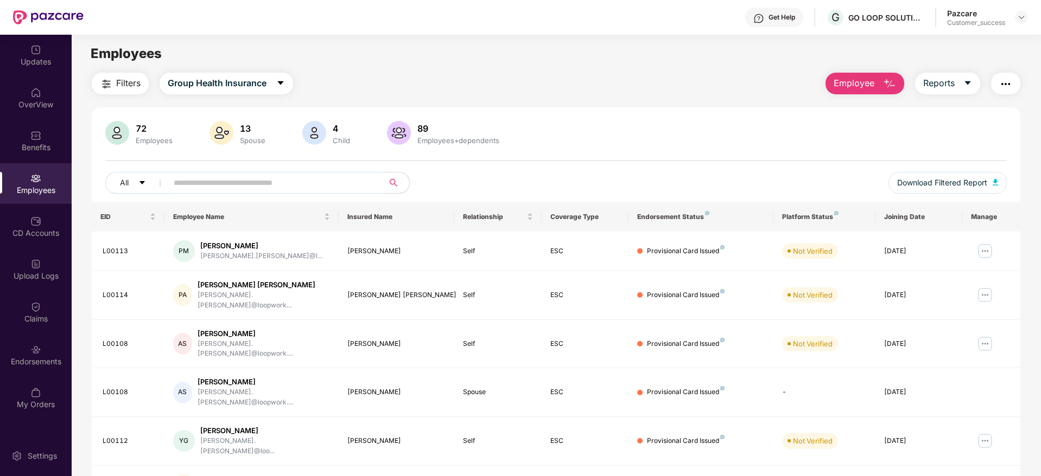
click at [871, 86] on span "Employee" at bounding box center [853, 84] width 41 height 14
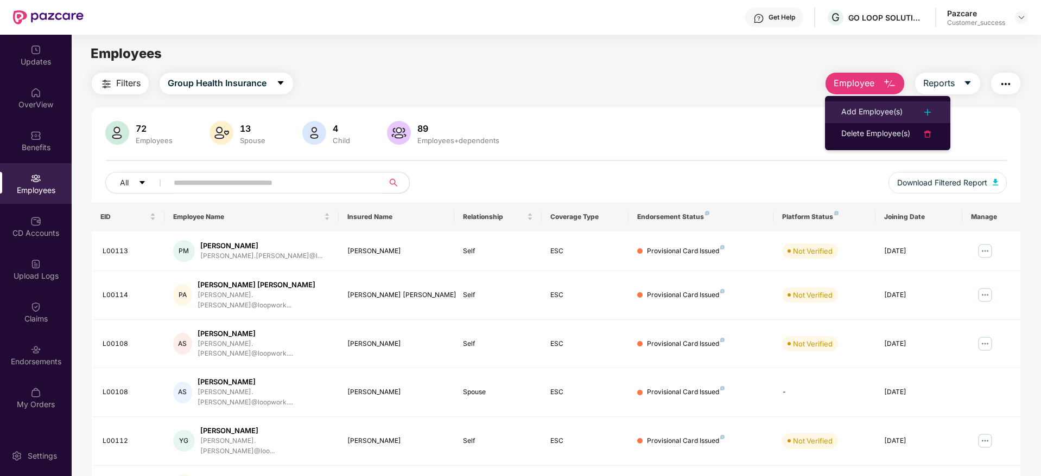
click at [869, 108] on div "Add Employee(s)" at bounding box center [871, 112] width 61 height 13
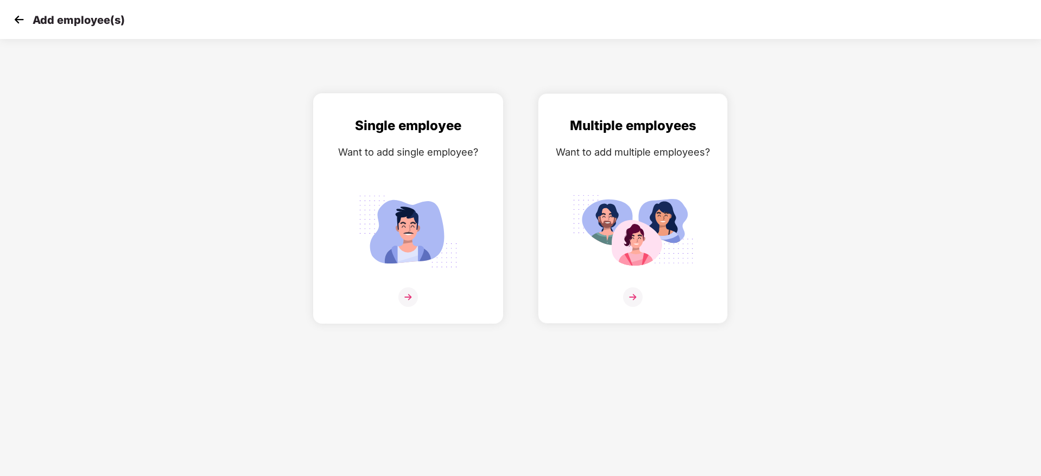
click at [437, 178] on div "Single employee Want to add single employee?" at bounding box center [407, 218] width 167 height 205
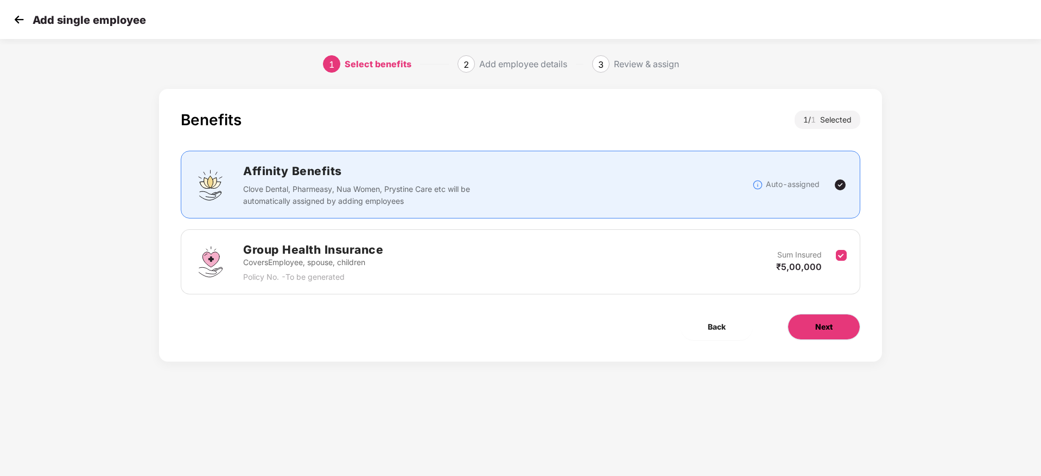
click at [835, 323] on button "Next" at bounding box center [823, 327] width 73 height 26
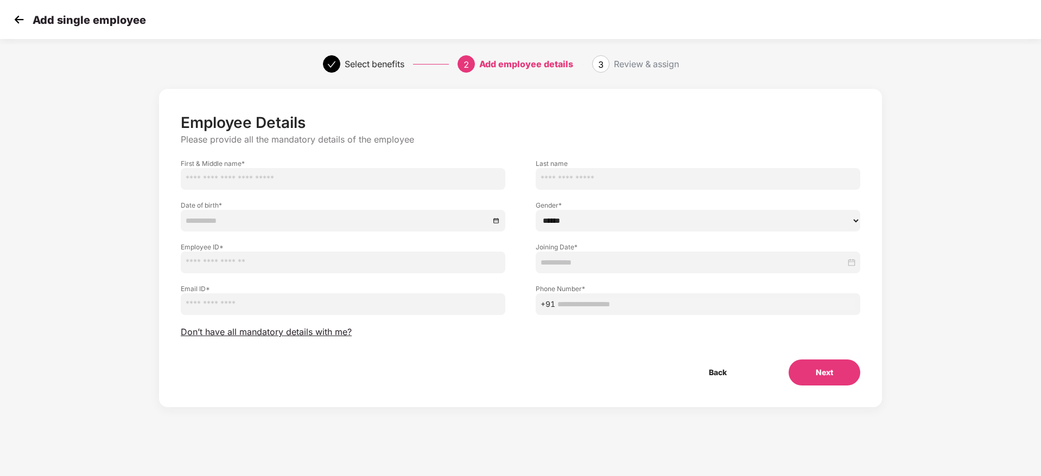
click at [611, 261] on input at bounding box center [692, 263] width 305 height 12
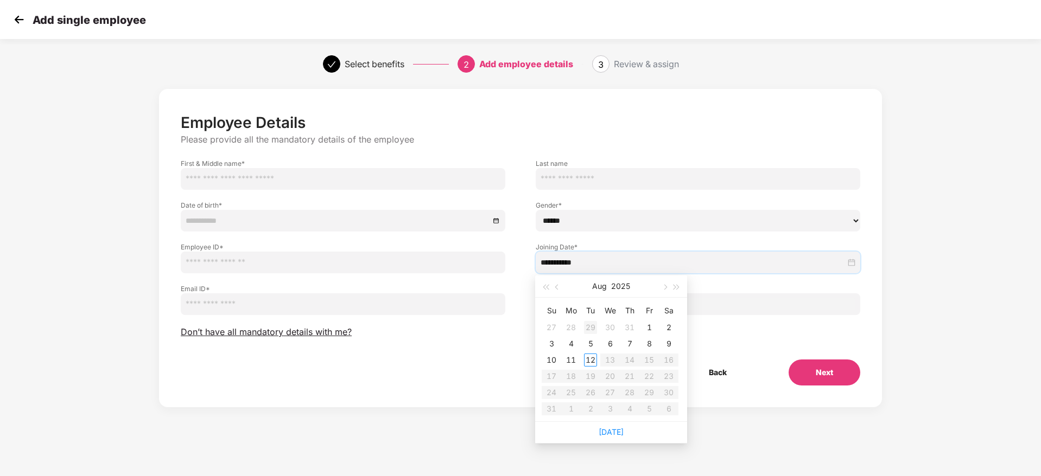
type input "**********"
click at [557, 289] on span "button" at bounding box center [557, 287] width 5 height 5
type input "**********"
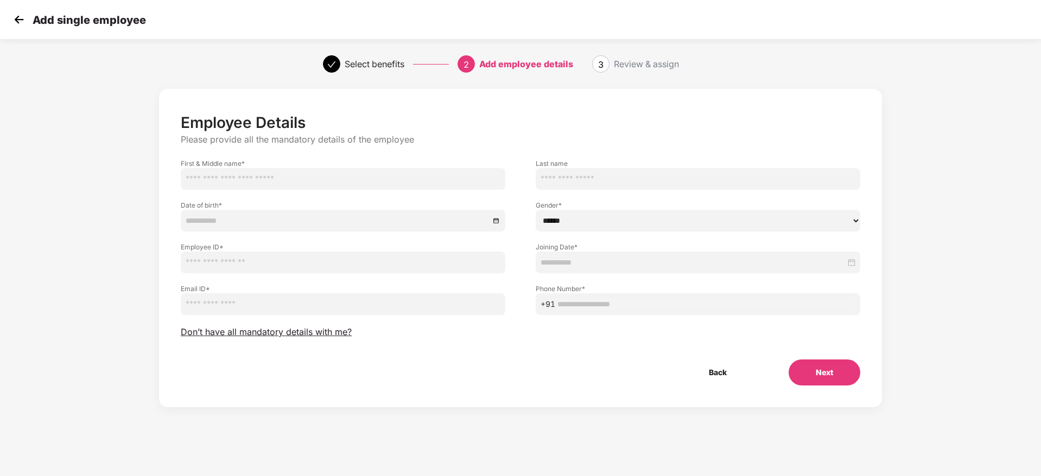
click at [754, 381] on div "Back" at bounding box center [717, 373] width 107 height 26
click at [616, 258] on input at bounding box center [692, 263] width 305 height 12
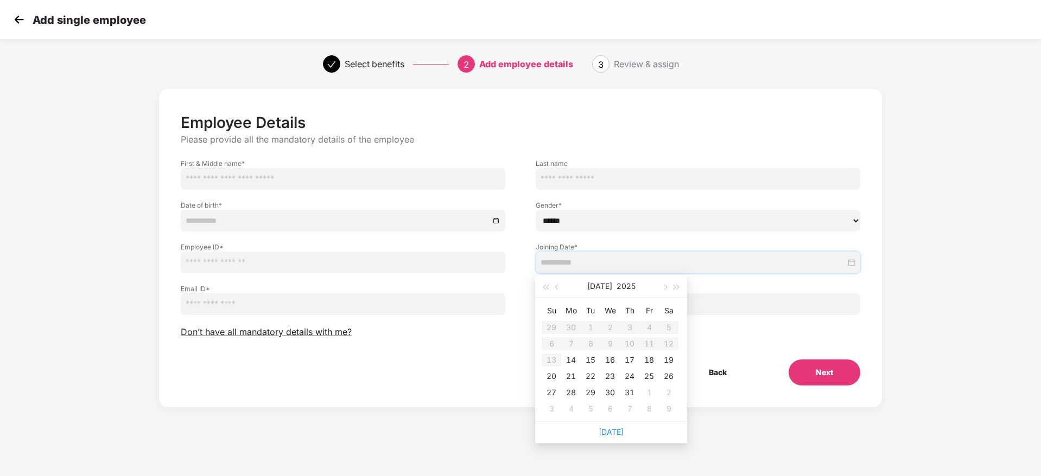
click at [17, 22] on img at bounding box center [19, 19] width 16 height 16
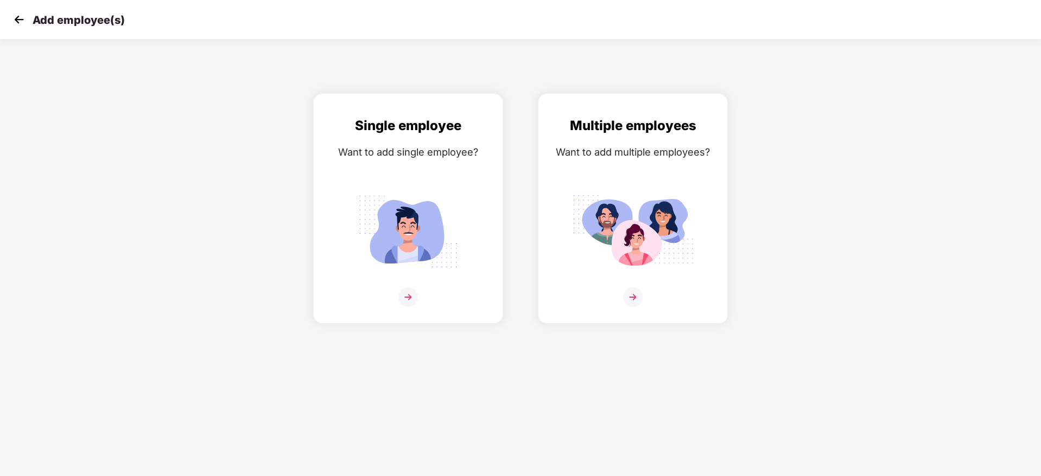
click at [25, 15] on img at bounding box center [19, 19] width 16 height 16
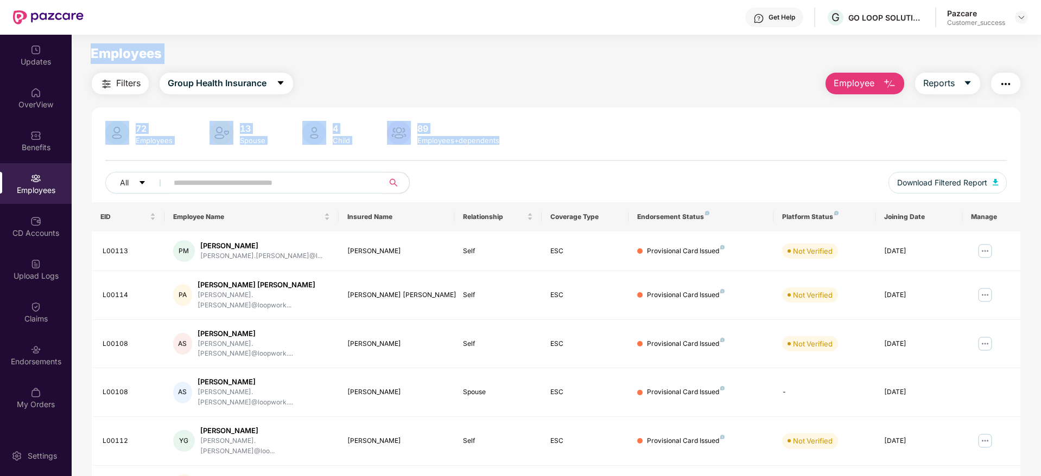
drag, startPoint x: 558, startPoint y: 150, endPoint x: 87, endPoint y: 43, distance: 483.0
click at [87, 43] on main "Employees Filters Group Health Insurance Employee Reports 72 Employees 13 Spous…" at bounding box center [556, 273] width 969 height 476
click at [87, 43] on div "Employees" at bounding box center [117, 53] width 90 height 21
drag, startPoint x: 87, startPoint y: 43, endPoint x: 743, endPoint y: 163, distance: 666.5
click at [742, 165] on main "Employees Filters Group Health Insurance Employee Reports 72 Employees 13 Spous…" at bounding box center [556, 273] width 969 height 476
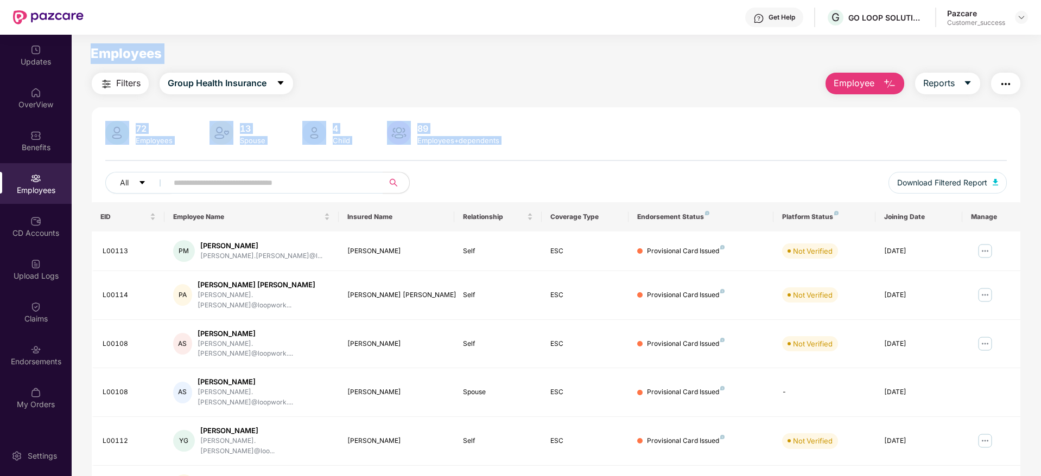
click at [743, 163] on div "72 Employees 13 Spouse 4 Child [DEMOGRAPHIC_DATA] Employees+dependents All Down…" at bounding box center [556, 161] width 928 height 81
drag, startPoint x: 549, startPoint y: 138, endPoint x: 102, endPoint y: 39, distance: 457.4
click at [102, 39] on main "Employees Filters Group Health Insurance Employee Reports 72 Employees 13 Spous…" at bounding box center [556, 273] width 969 height 476
drag, startPoint x: 79, startPoint y: 39, endPoint x: 624, endPoint y: 132, distance: 553.3
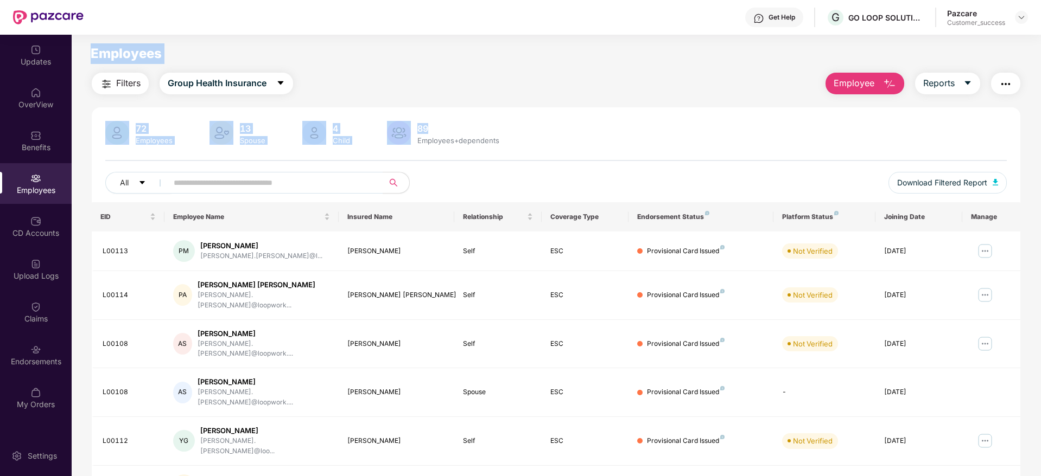
click at [624, 132] on main "Employees Filters Group Health Insurance Employee Reports 72 Employees 13 Spous…" at bounding box center [556, 273] width 969 height 476
click at [624, 132] on div "72 Employees 13 Spouse 4 Child [DEMOGRAPHIC_DATA] Employees+dependents" at bounding box center [555, 134] width 901 height 26
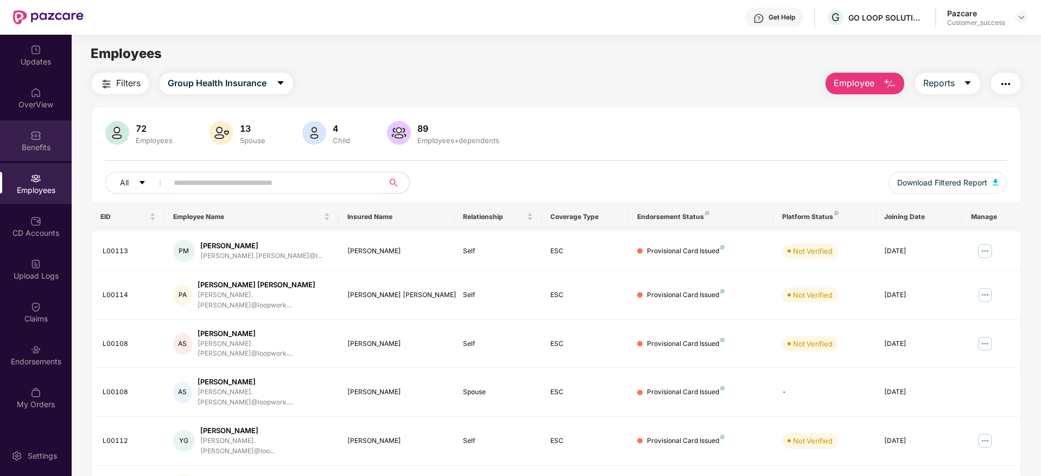
click at [46, 145] on div "Benefits" at bounding box center [36, 147] width 72 height 11
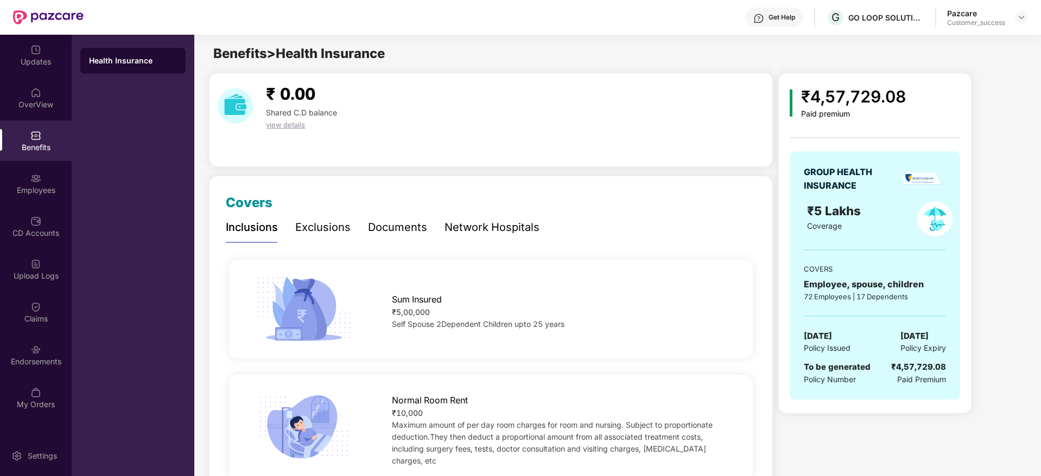
scroll to position [163, 0]
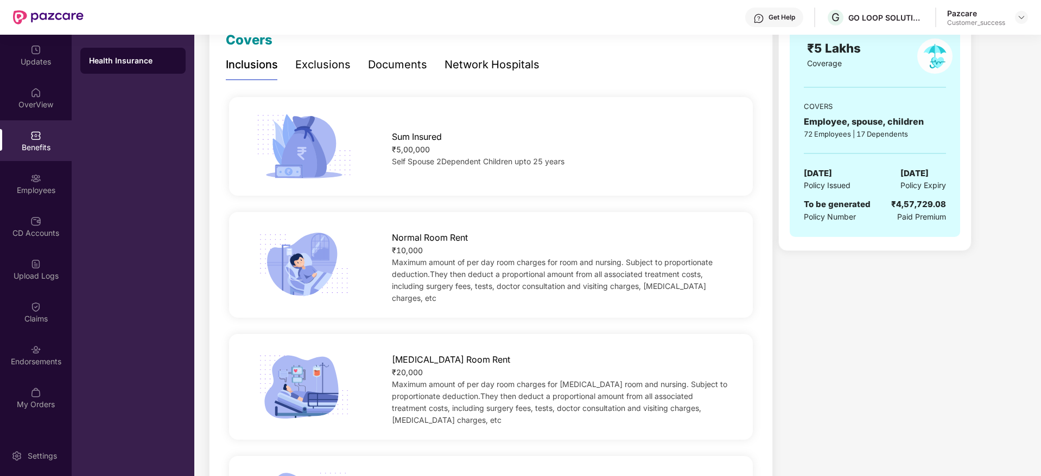
click at [319, 66] on div "Exclusions" at bounding box center [322, 64] width 55 height 17
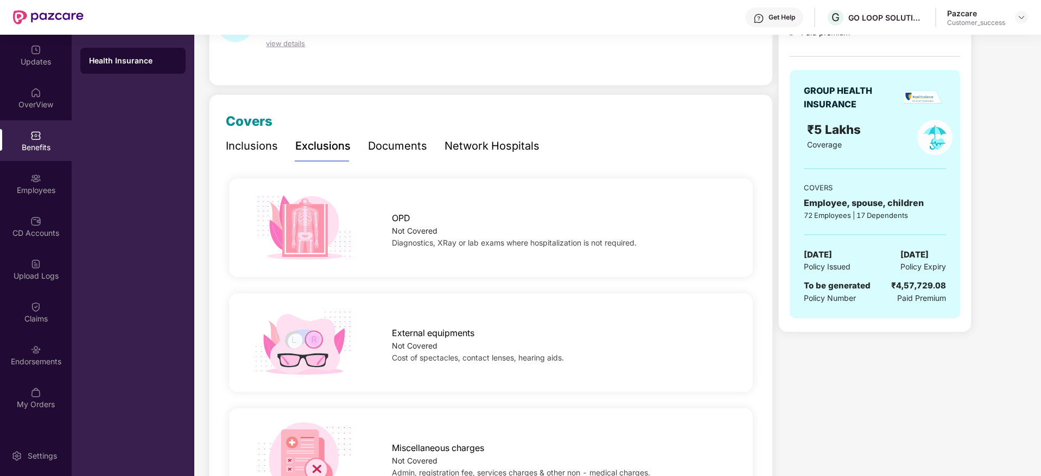
scroll to position [0, 0]
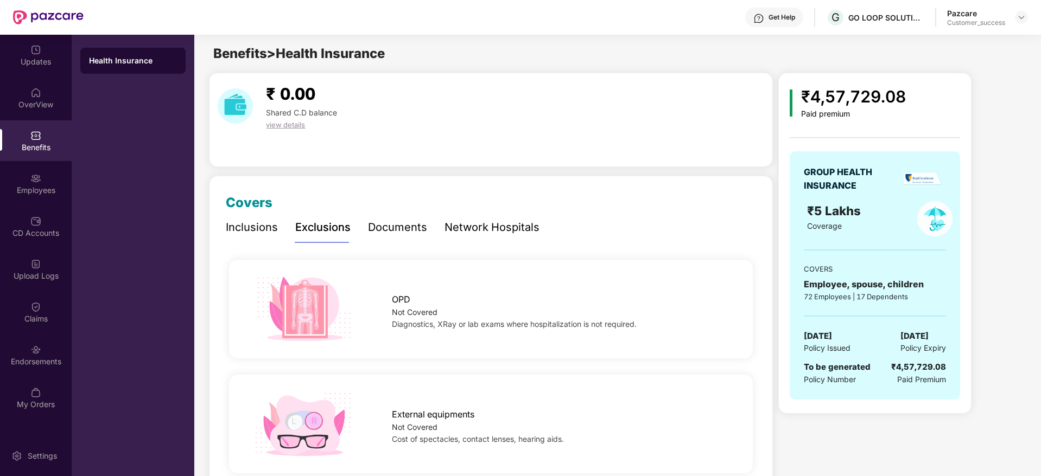
click at [270, 227] on div "Inclusions" at bounding box center [252, 227] width 52 height 17
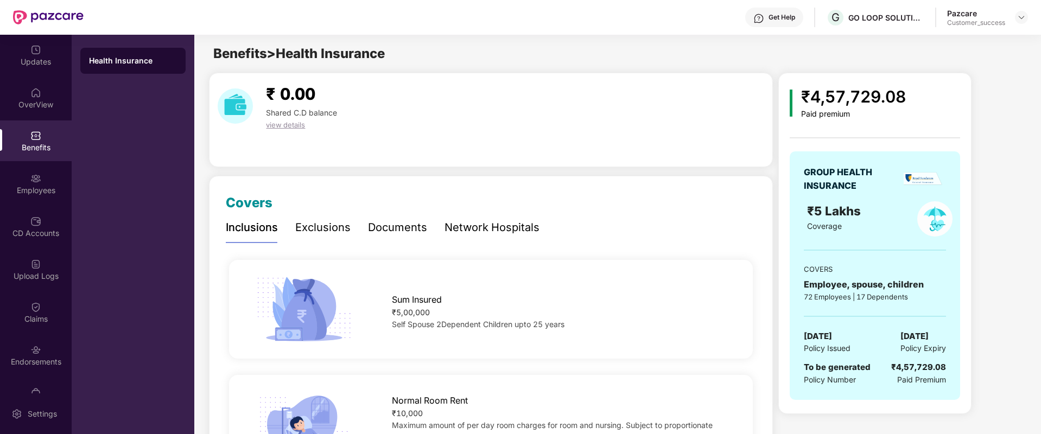
click at [773, 15] on div "Get Help" at bounding box center [781, 17] width 27 height 9
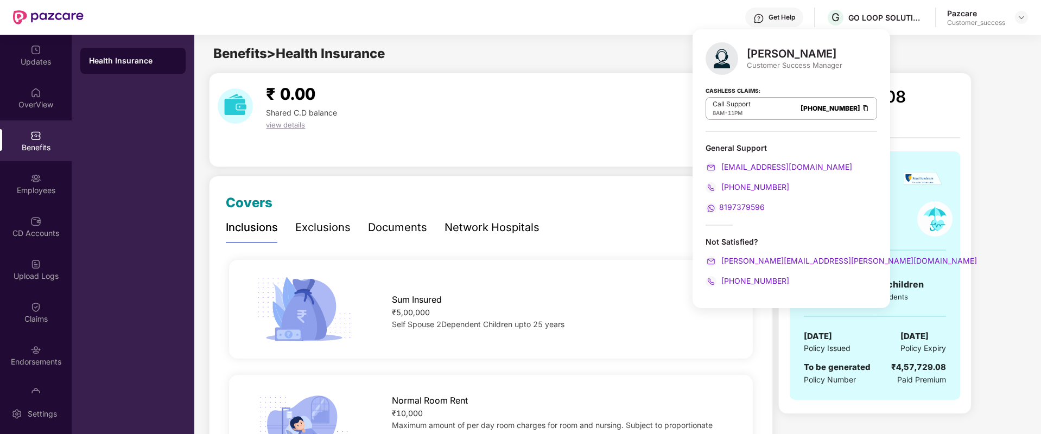
click at [931, 139] on div "GROUP HEALTH INSURANCE ₹5 Lakhs Coverage COVERS Employee, spouse, children 72 E…" at bounding box center [875, 269] width 170 height 283
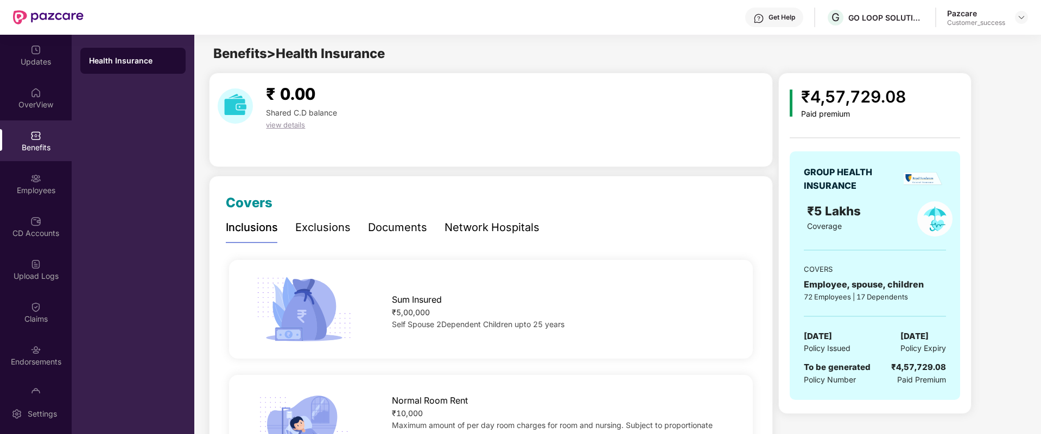
click at [35, 176] on img at bounding box center [35, 178] width 11 height 11
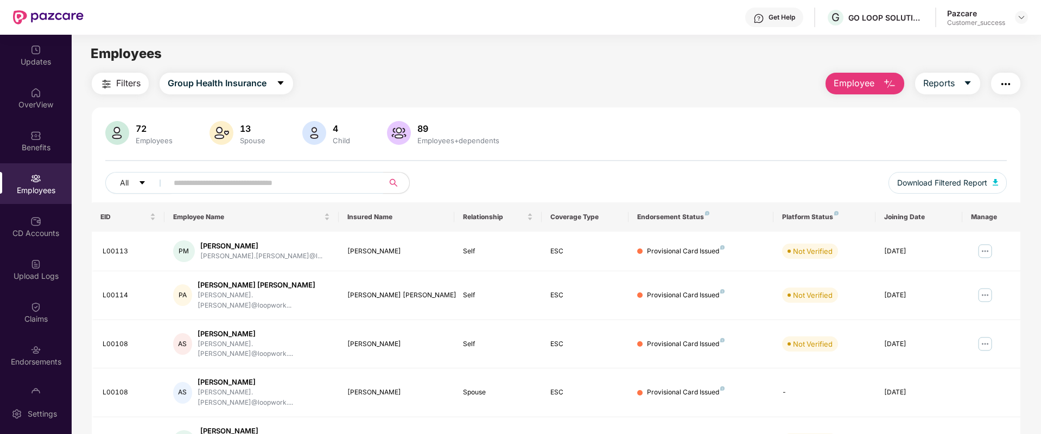
click at [368, 184] on input "text" at bounding box center [271, 183] width 195 height 16
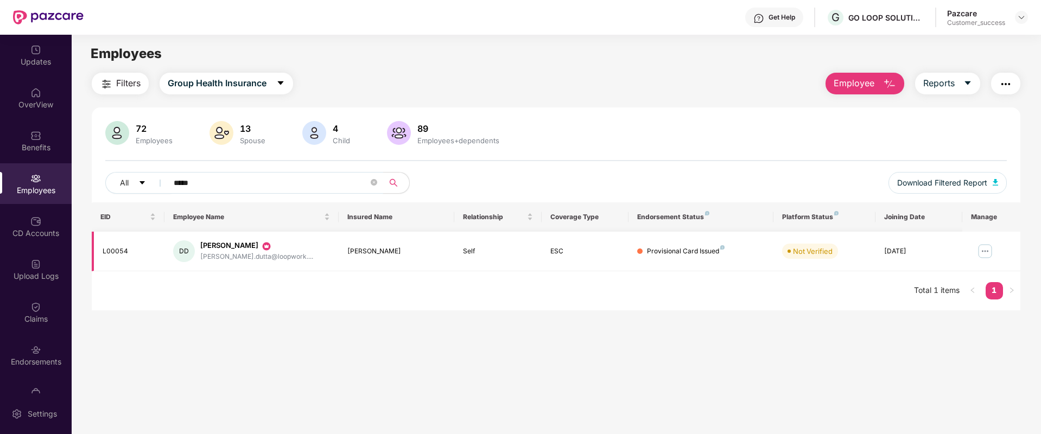
type input "*****"
click at [976, 250] on img at bounding box center [984, 251] width 17 height 17
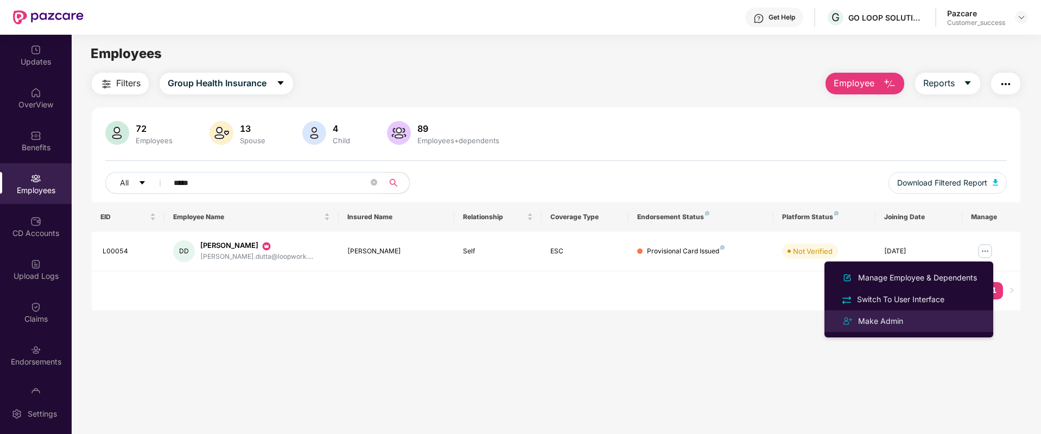
click at [920, 319] on div "Make Admin" at bounding box center [908, 321] width 141 height 13
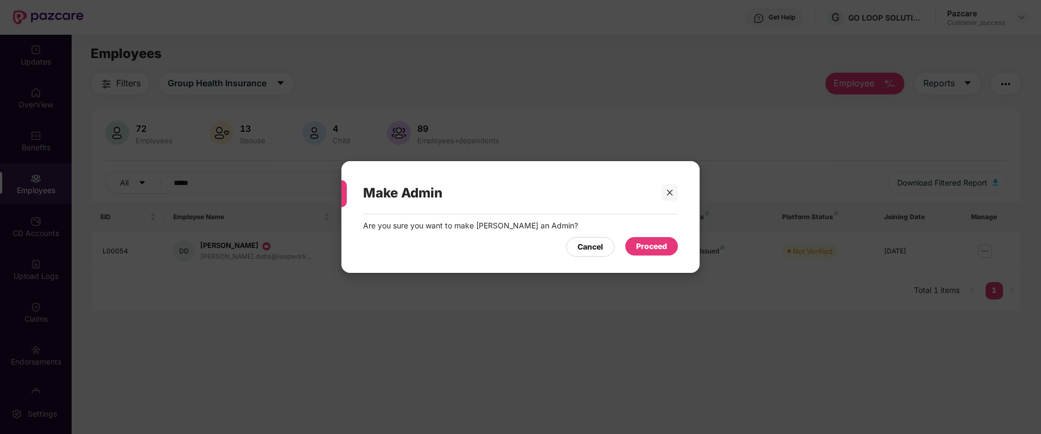
click at [647, 244] on div "Proceed" at bounding box center [651, 246] width 31 height 12
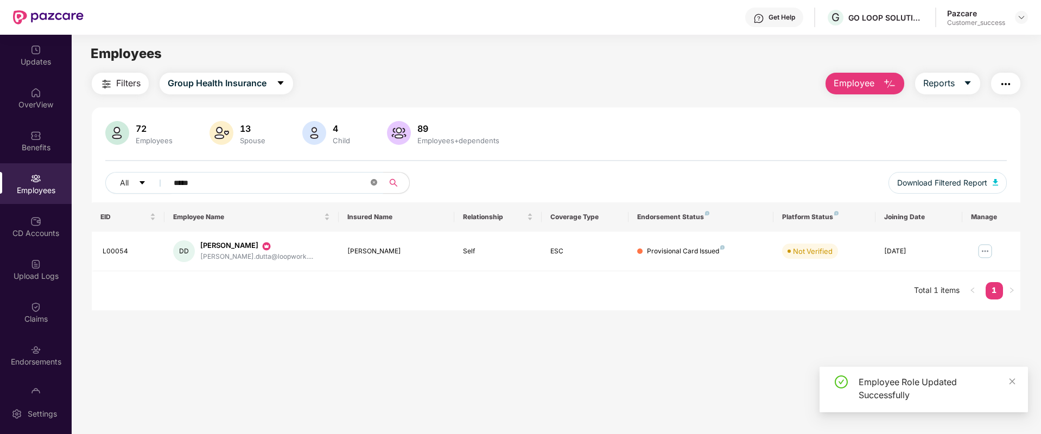
drag, startPoint x: 380, startPoint y: 183, endPoint x: 373, endPoint y: 183, distance: 7.1
click at [380, 183] on span "*****" at bounding box center [272, 183] width 222 height 22
click at [372, 182] on icon "close-circle" at bounding box center [374, 182] width 7 height 7
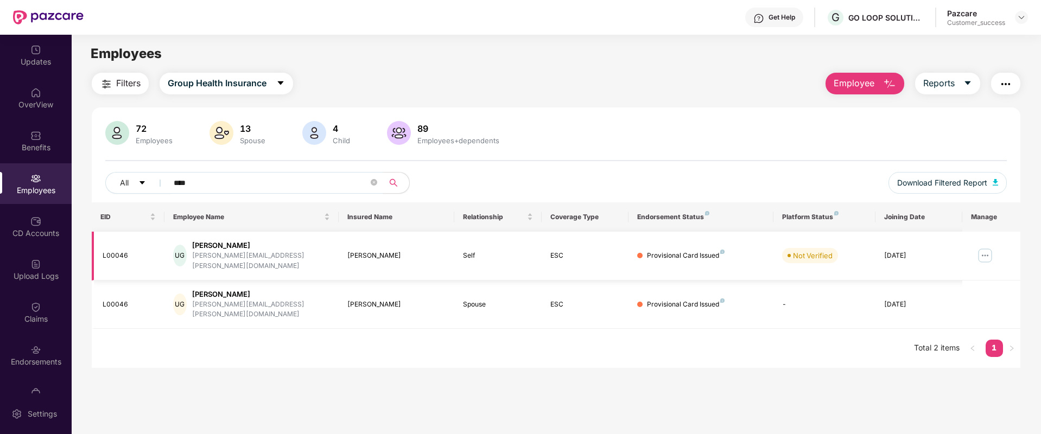
type input "****"
drag, startPoint x: 986, startPoint y: 243, endPoint x: 982, endPoint y: 253, distance: 11.7
click at [986, 247] on img at bounding box center [984, 255] width 17 height 17
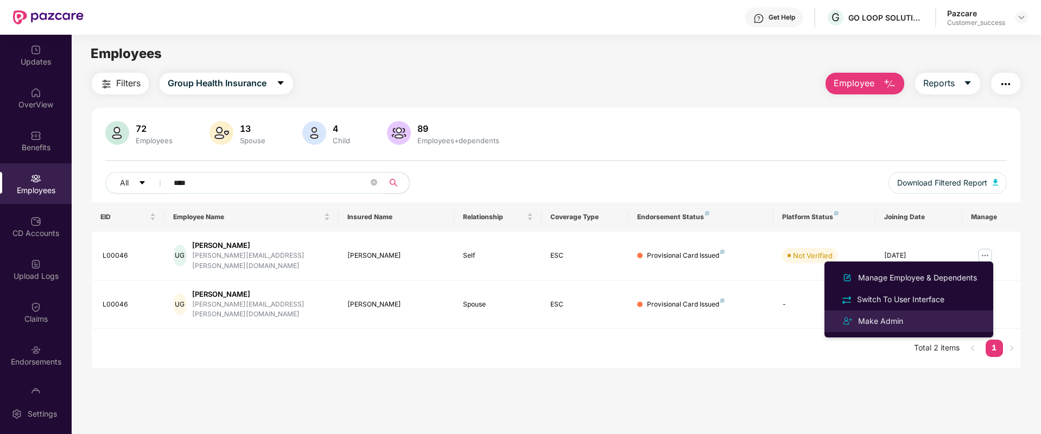
click at [932, 322] on div "Make Admin" at bounding box center [908, 321] width 141 height 13
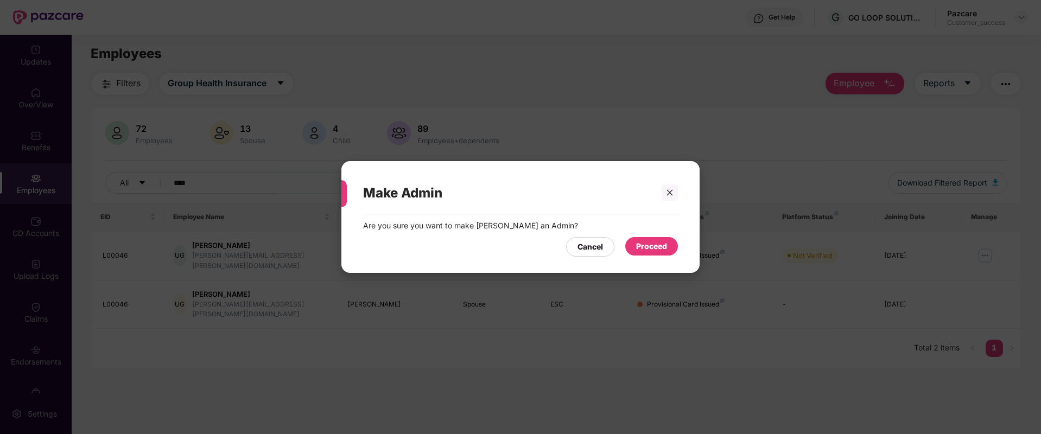
click at [664, 250] on div "Proceed" at bounding box center [651, 246] width 31 height 12
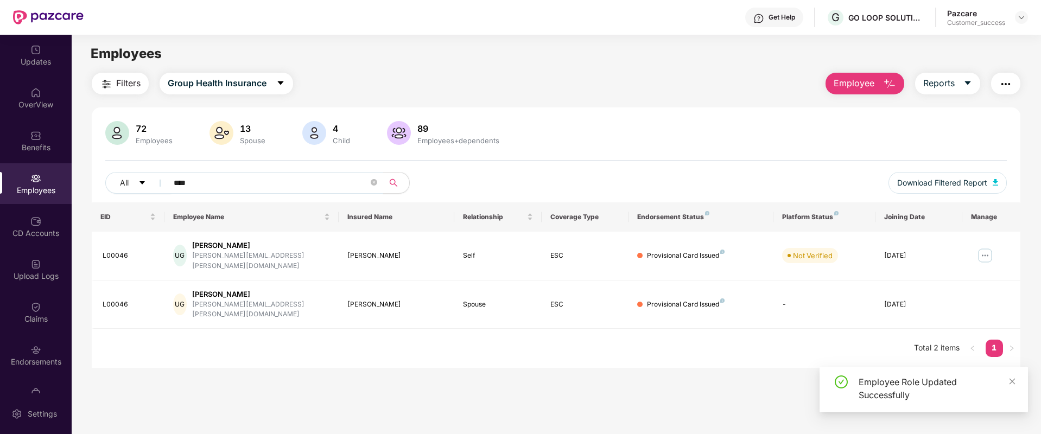
click at [378, 180] on span "****" at bounding box center [272, 183] width 222 height 22
click at [374, 180] on icon "close-circle" at bounding box center [374, 182] width 7 height 7
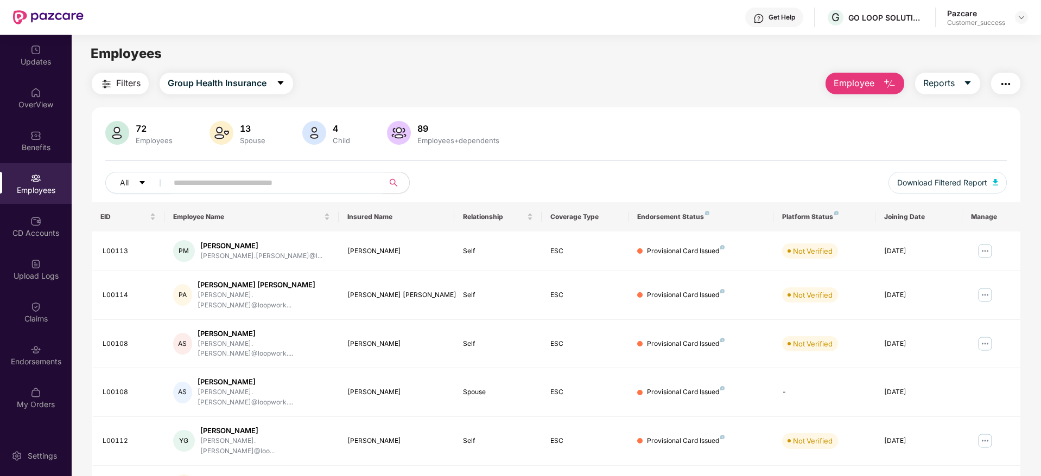
click at [297, 190] on input "text" at bounding box center [271, 183] width 195 height 16
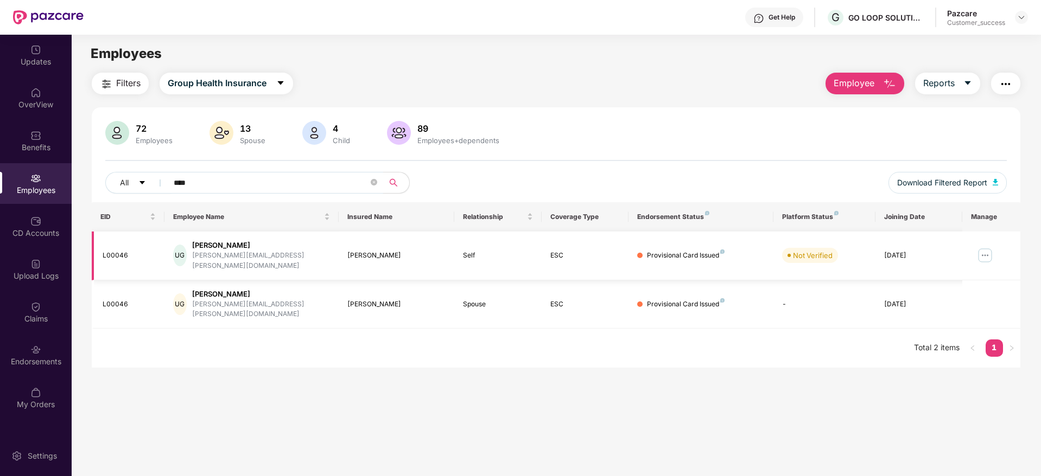
type input "****"
click at [239, 259] on div "[PERSON_NAME][EMAIL_ADDRESS][PERSON_NAME][DOMAIN_NAME]" at bounding box center [261, 261] width 138 height 21
copy div "[PERSON_NAME][EMAIL_ADDRESS][PERSON_NAME][DOMAIN_NAME]"
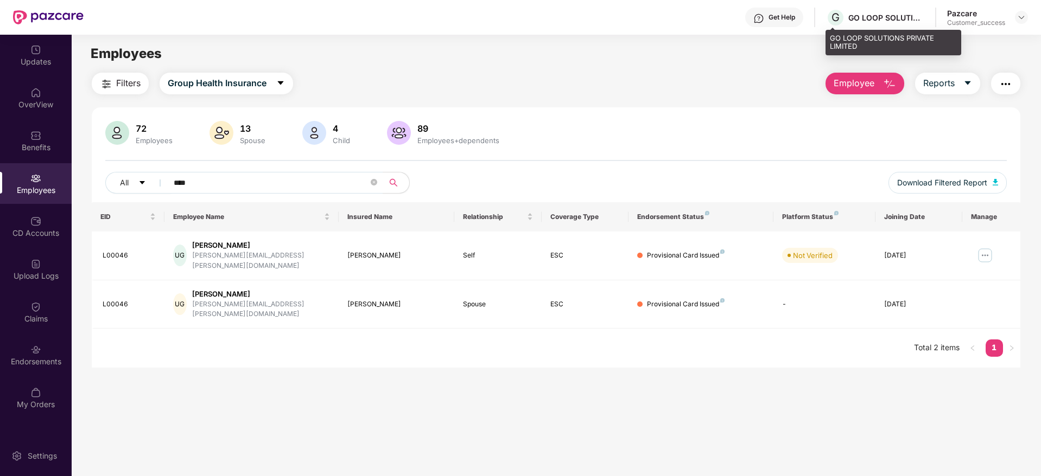
click at [874, 24] on div "G GO LOOP SOLUTIONS PRIVATE LIMITED" at bounding box center [875, 17] width 98 height 19
click at [1023, 16] on img at bounding box center [1021, 17] width 9 height 9
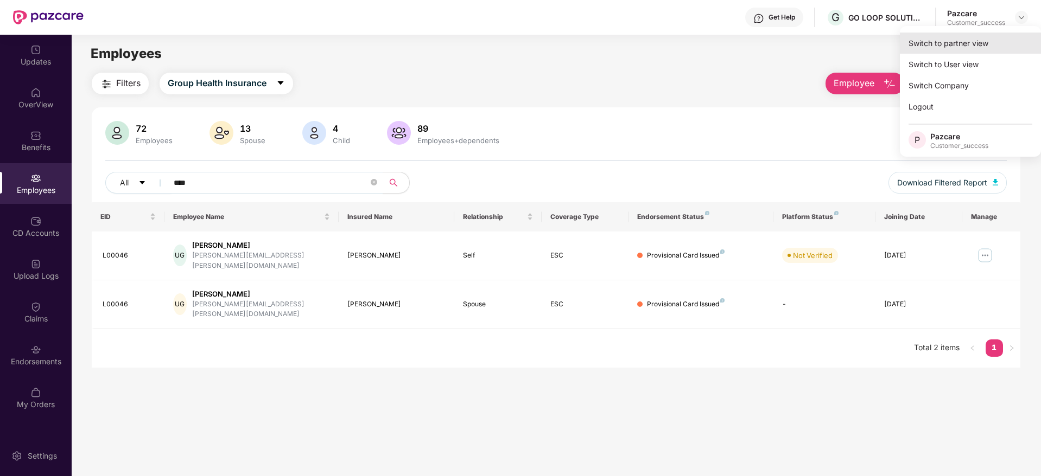
click at [1010, 37] on div "Switch to partner view" at bounding box center [970, 43] width 141 height 21
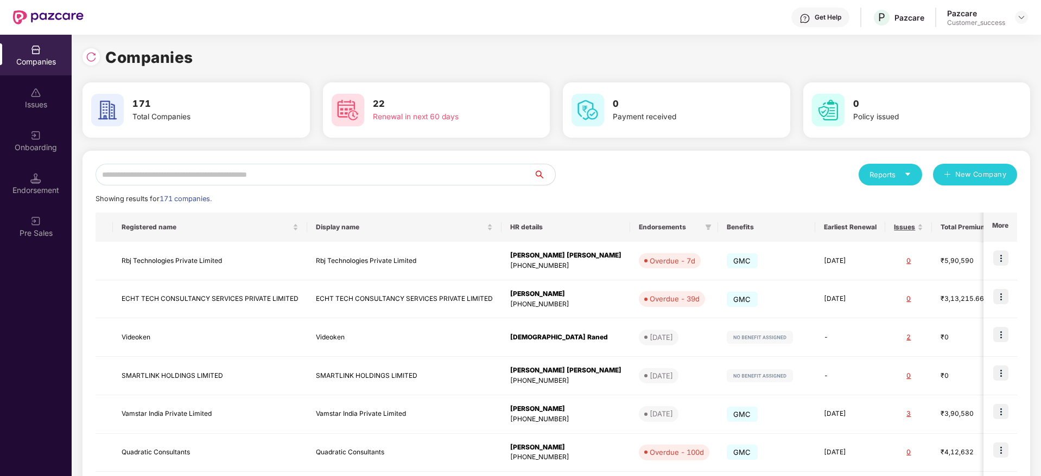
click at [461, 170] on input "text" at bounding box center [315, 175] width 438 height 22
paste input "********"
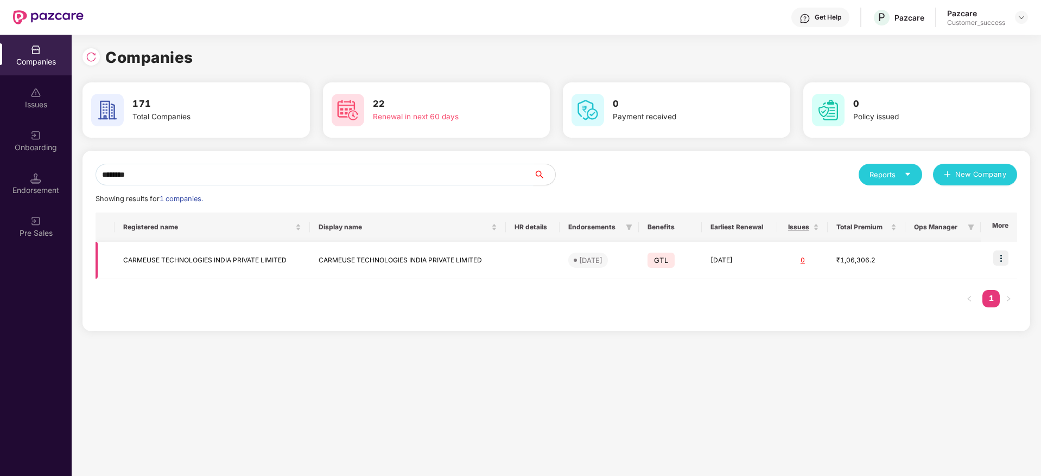
type input "********"
click at [996, 258] on img at bounding box center [1000, 258] width 15 height 15
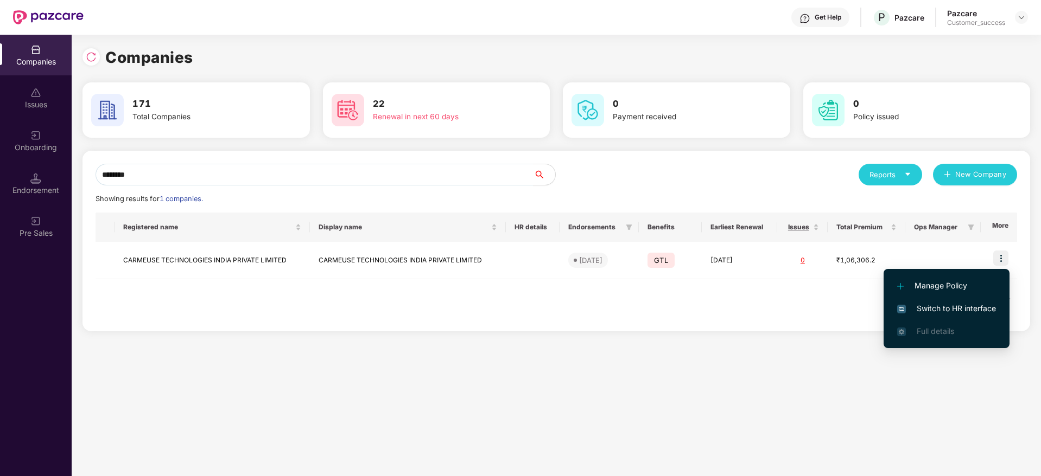
click at [973, 305] on span "Switch to HR interface" at bounding box center [946, 309] width 99 height 12
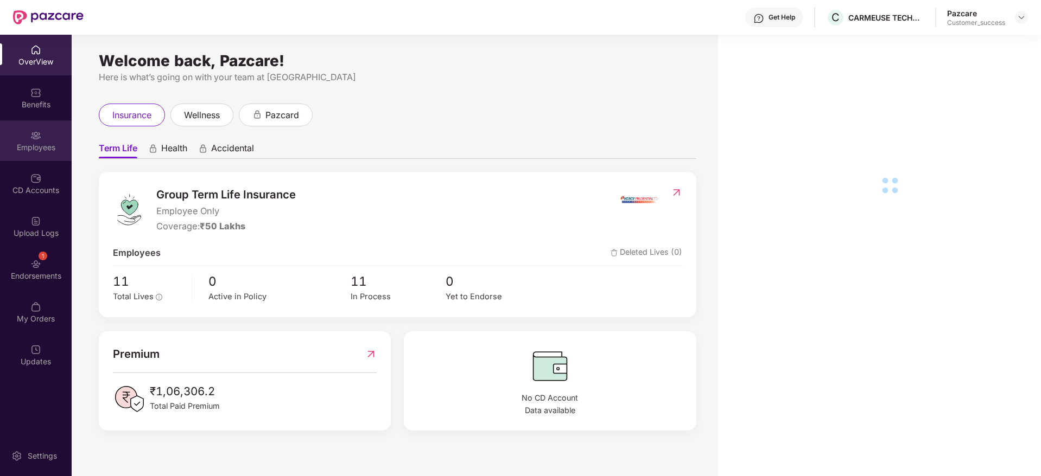
click at [40, 152] on div "Employees" at bounding box center [36, 140] width 72 height 41
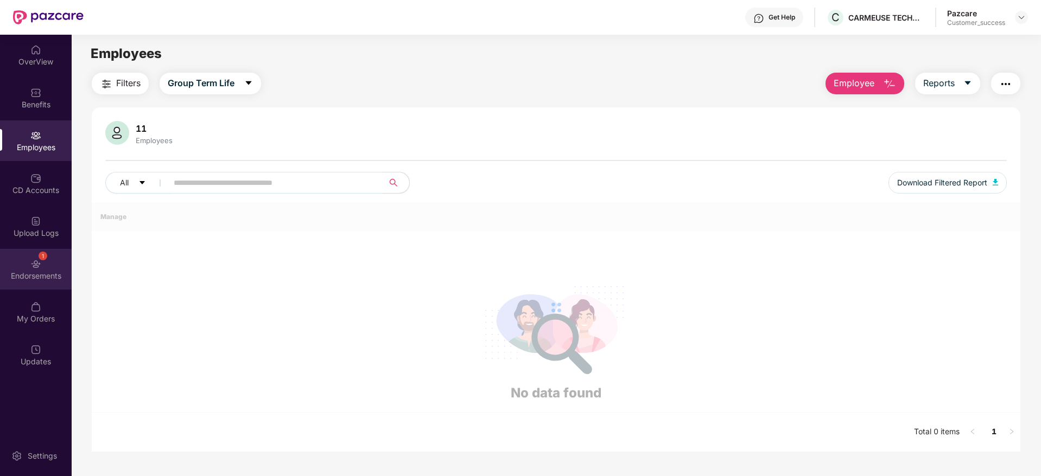
click at [40, 277] on div "Endorsements" at bounding box center [36, 276] width 72 height 11
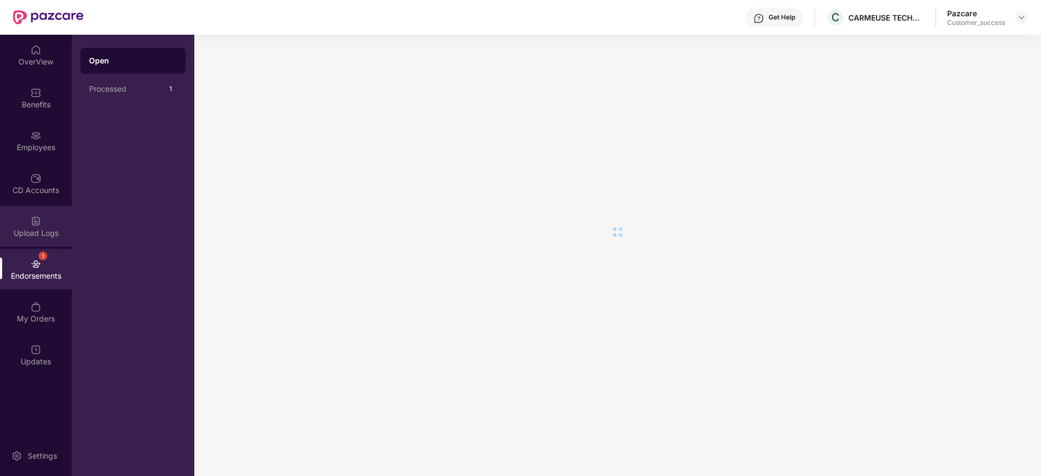
click at [41, 226] on div "Upload Logs" at bounding box center [36, 226] width 72 height 41
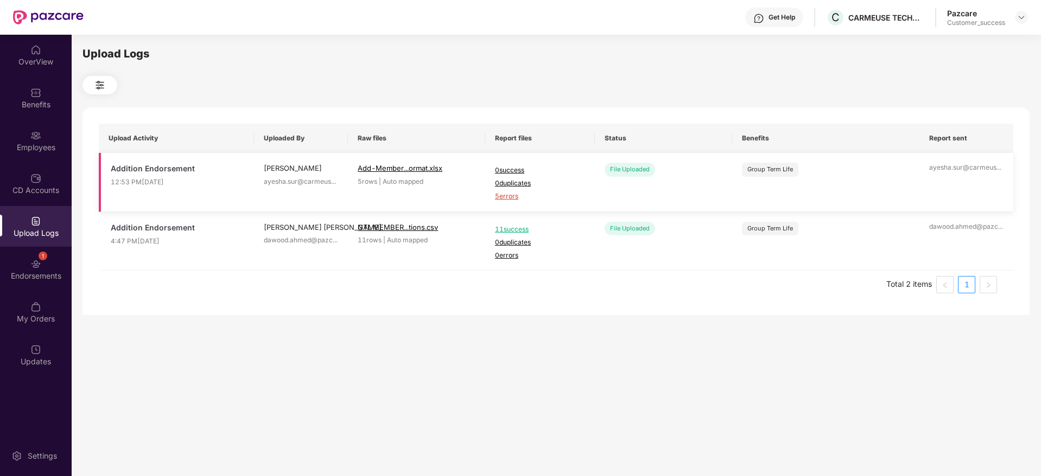
click at [507, 196] on span "5 errors" at bounding box center [540, 197] width 90 height 10
click at [43, 151] on div "Employees" at bounding box center [36, 147] width 72 height 11
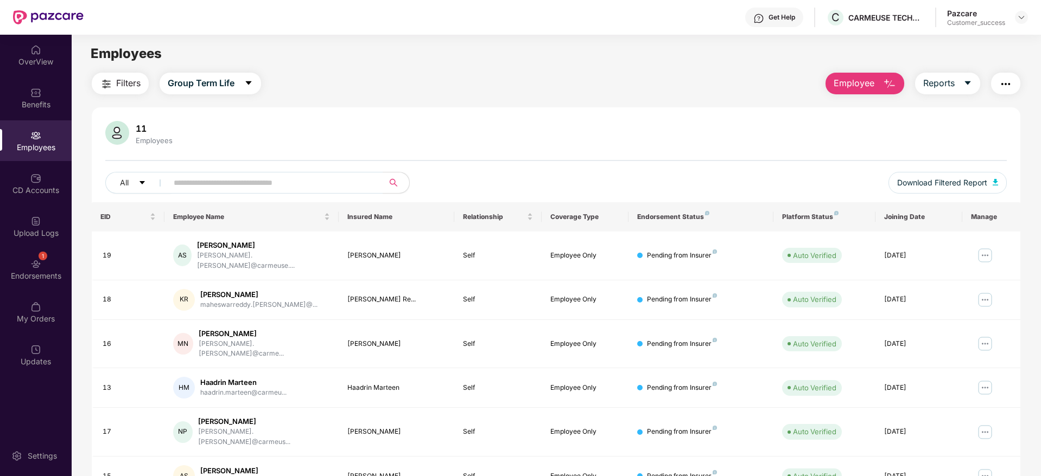
click at [873, 77] on span "Employee" at bounding box center [853, 84] width 41 height 14
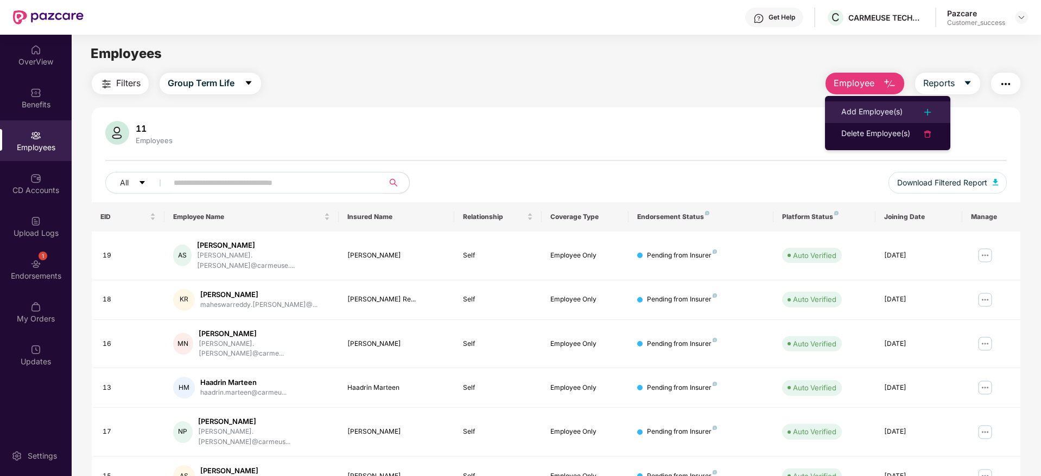
click at [878, 101] on li "Add Employee(s)" at bounding box center [887, 112] width 125 height 22
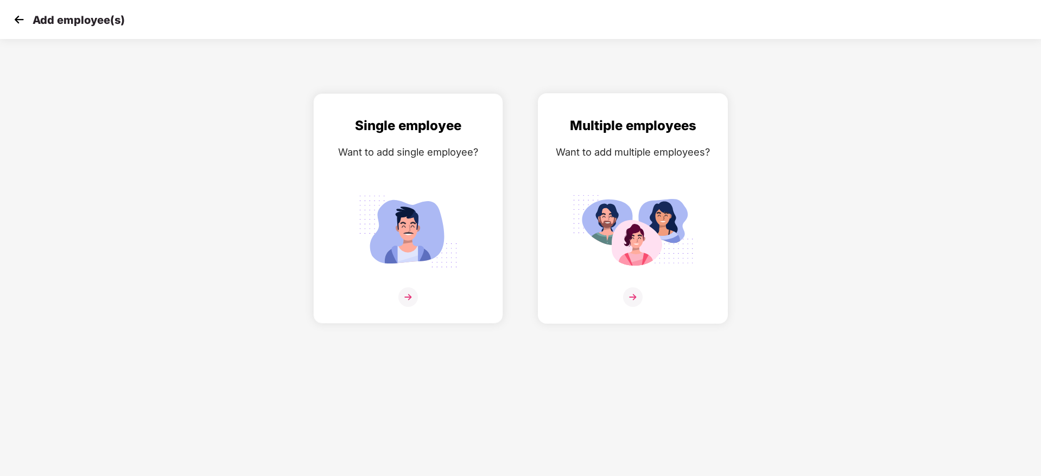
click at [665, 182] on div "Multiple employees Want to add multiple employees?" at bounding box center [632, 218] width 167 height 205
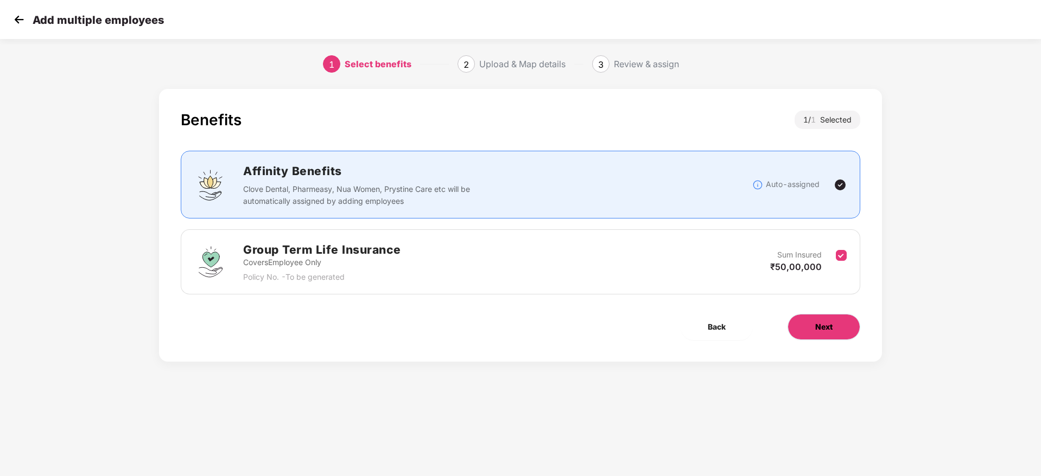
click at [836, 330] on button "Next" at bounding box center [823, 327] width 73 height 26
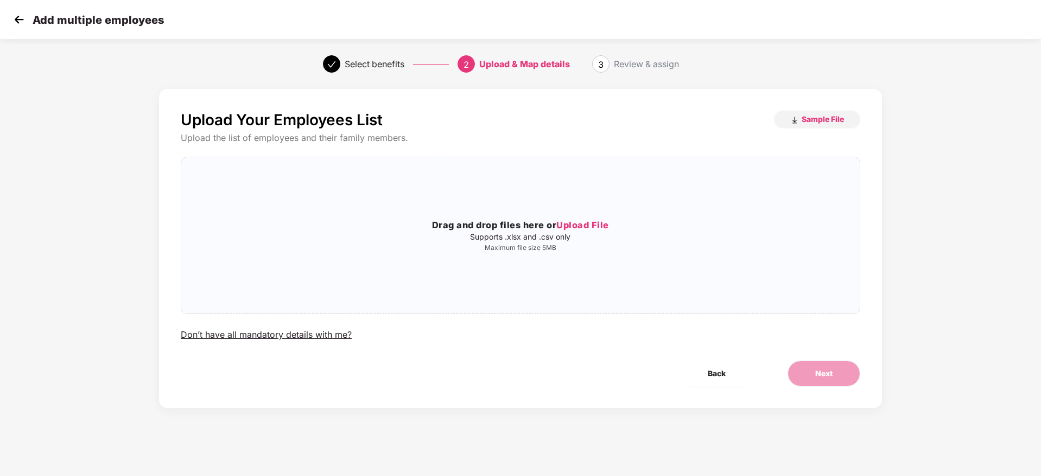
click at [15, 27] on img at bounding box center [19, 19] width 16 height 16
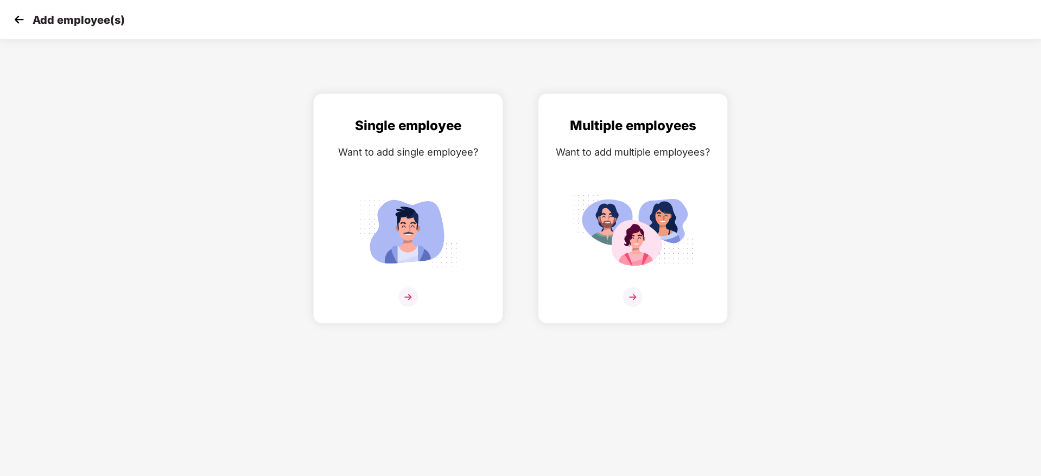
click at [15, 27] on img at bounding box center [19, 19] width 16 height 16
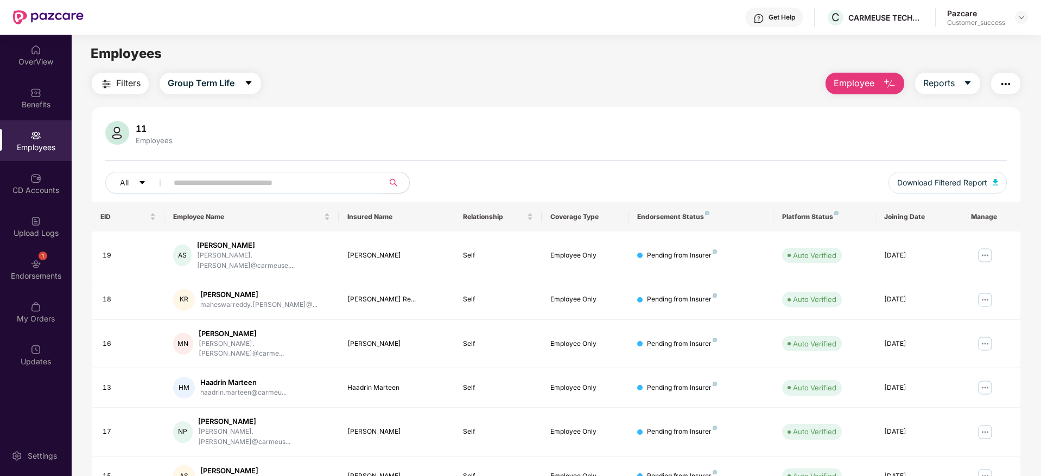
click at [874, 86] on button "Employee" at bounding box center [864, 84] width 79 height 22
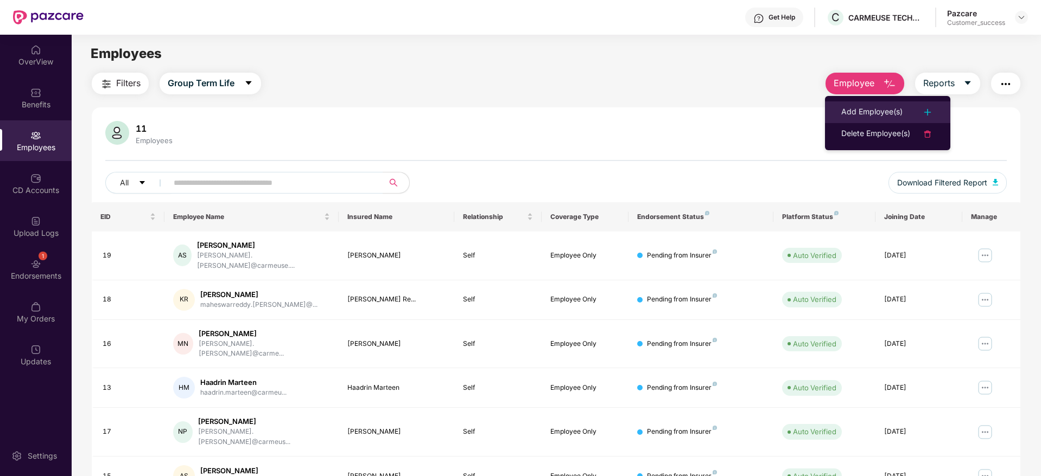
click at [863, 104] on li "Add Employee(s)" at bounding box center [887, 112] width 125 height 22
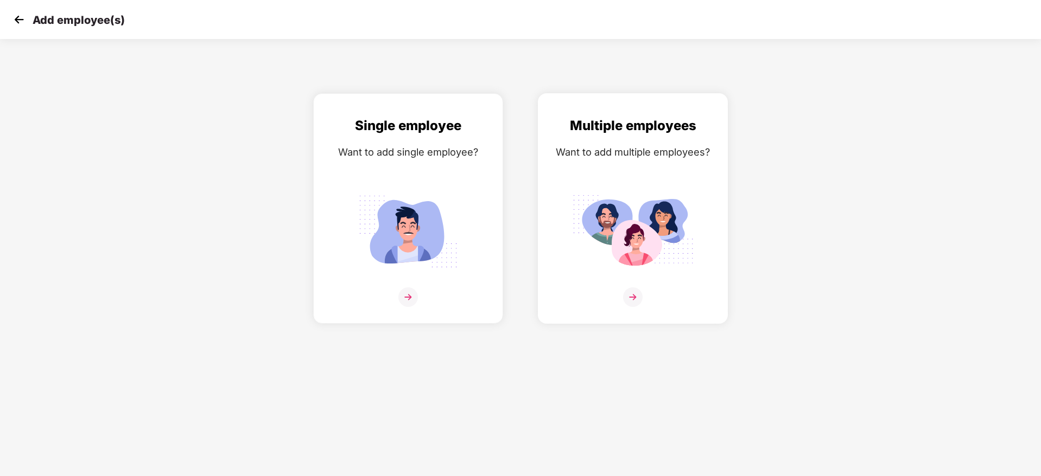
click at [723, 167] on div "Multiple employees Want to add multiple employees?" at bounding box center [633, 208] width 190 height 231
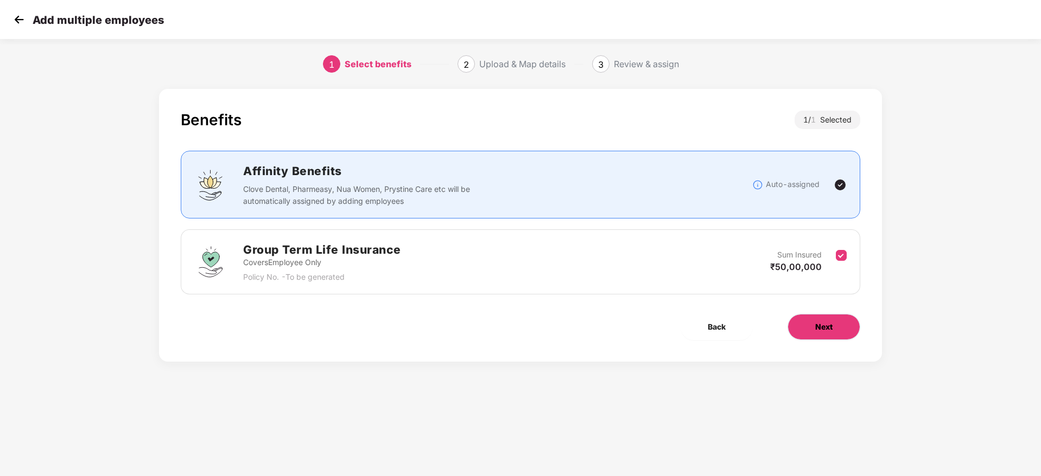
click at [829, 331] on span "Next" at bounding box center [823, 327] width 17 height 12
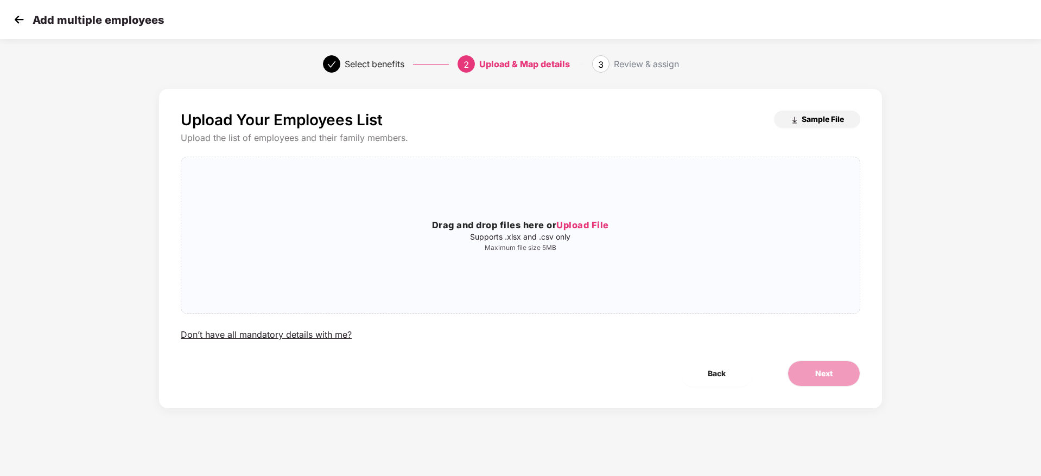
click at [837, 117] on span "Sample File" at bounding box center [822, 119] width 42 height 10
click at [422, 226] on h3 "Drag and drop files here or Upload File" at bounding box center [520, 226] width 678 height 14
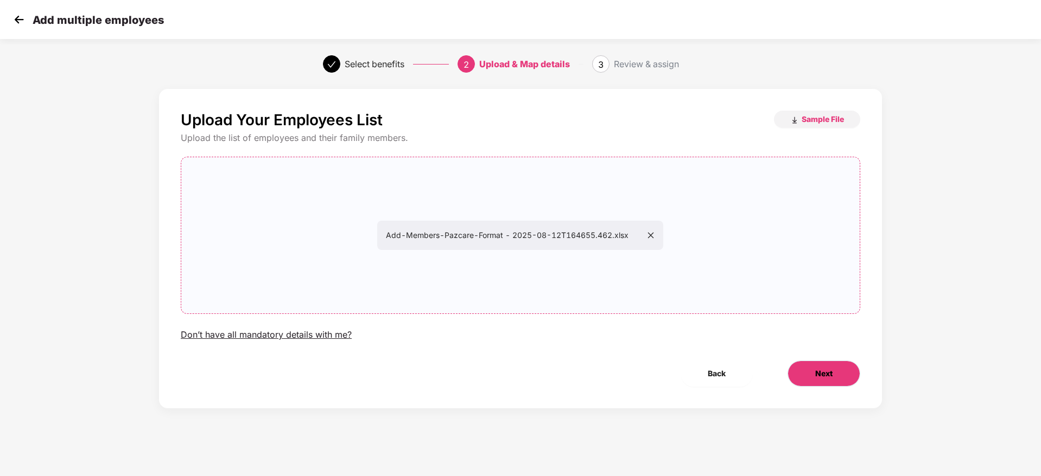
click at [824, 369] on span "Next" at bounding box center [823, 374] width 17 height 12
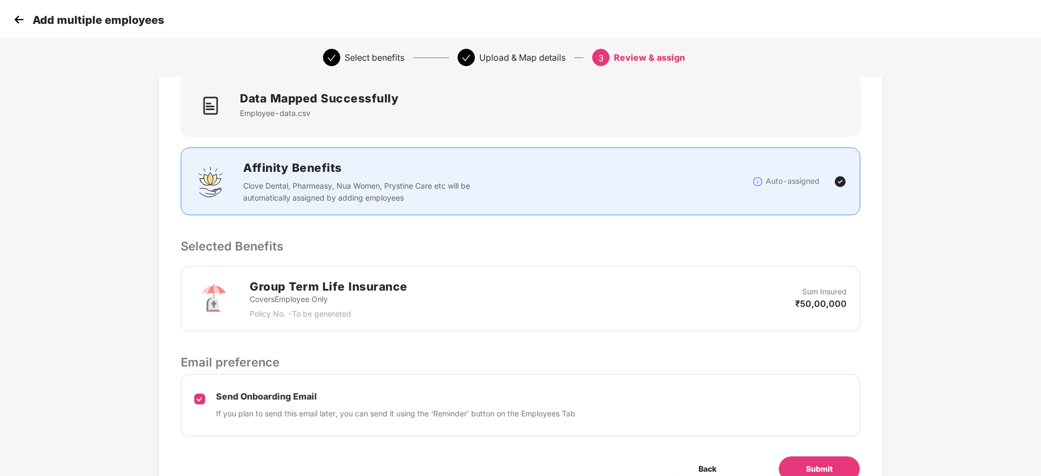
scroll to position [129, 0]
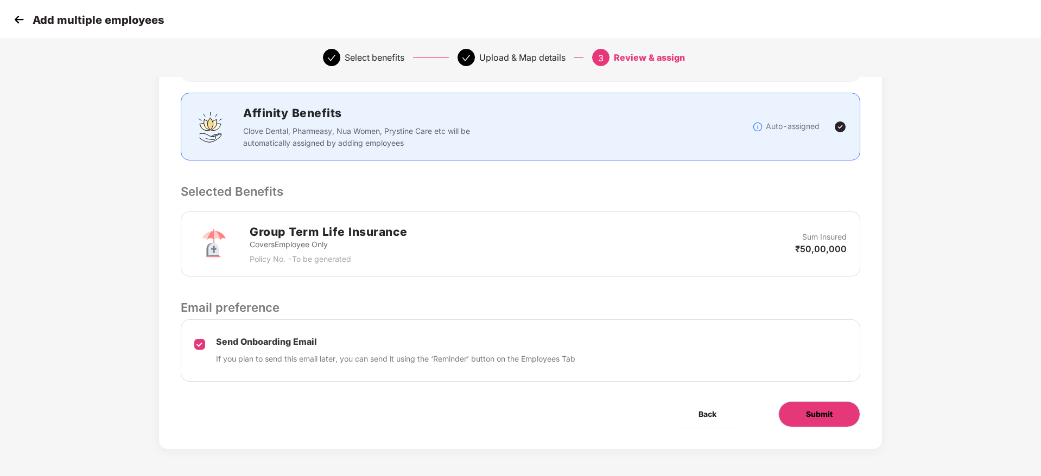
click at [819, 407] on button "Submit" at bounding box center [819, 415] width 82 height 26
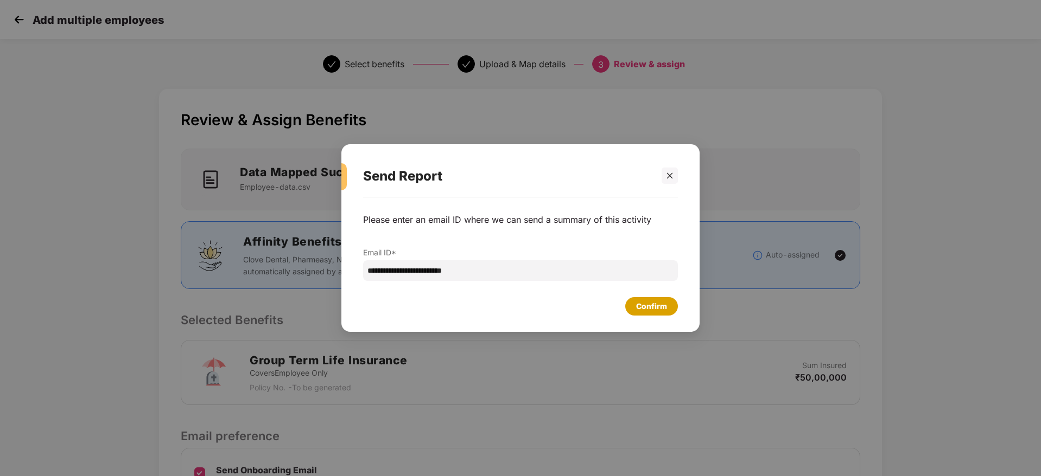
click at [643, 308] on div "Confirm" at bounding box center [651, 307] width 31 height 12
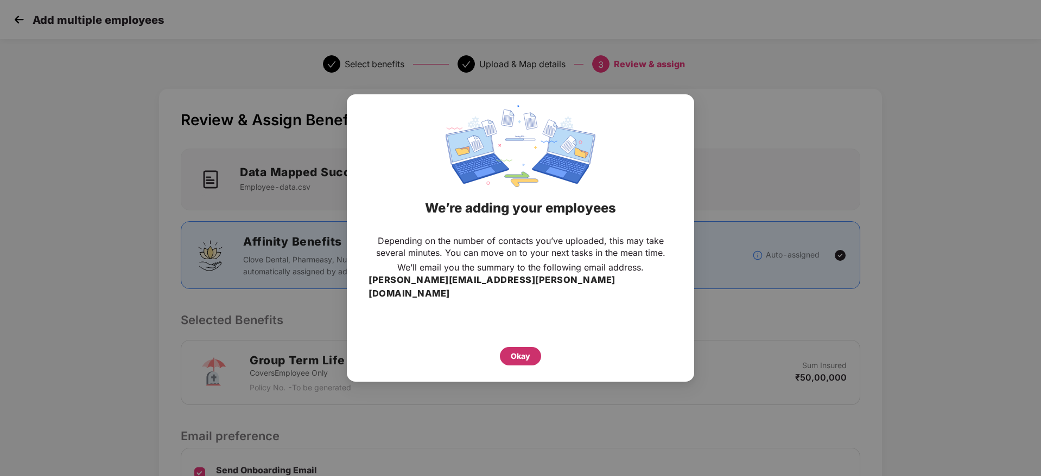
click at [521, 351] on div "Okay" at bounding box center [521, 357] width 20 height 12
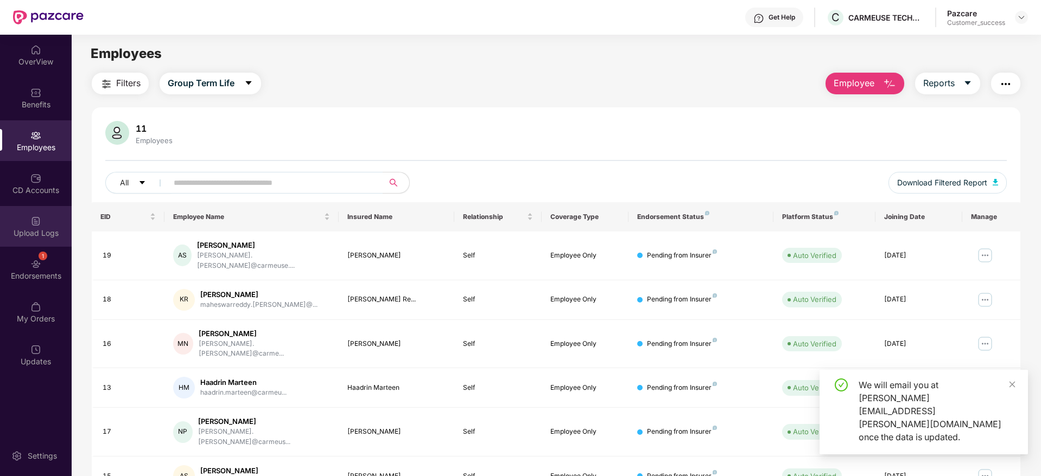
click at [38, 237] on div "Upload Logs" at bounding box center [36, 233] width 72 height 11
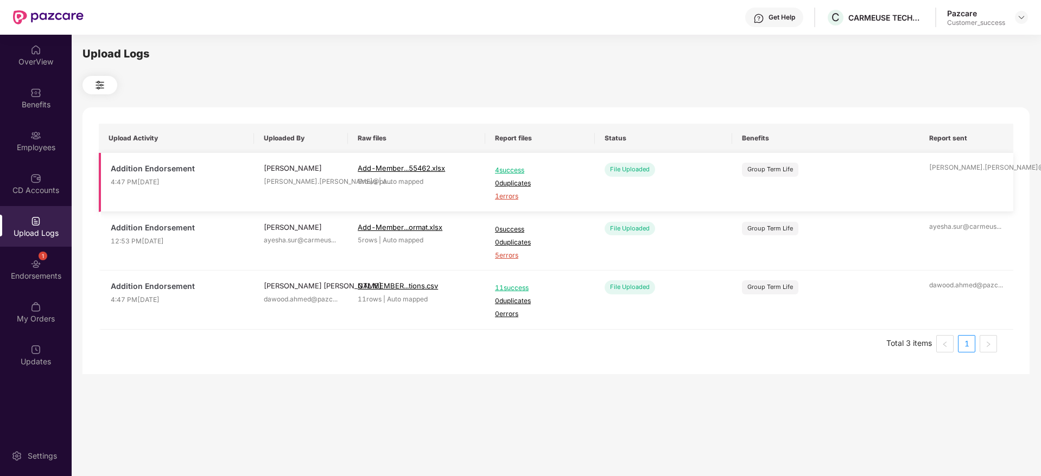
click at [513, 194] on span "1 errors" at bounding box center [540, 197] width 90 height 10
click at [34, 135] on img at bounding box center [35, 135] width 11 height 11
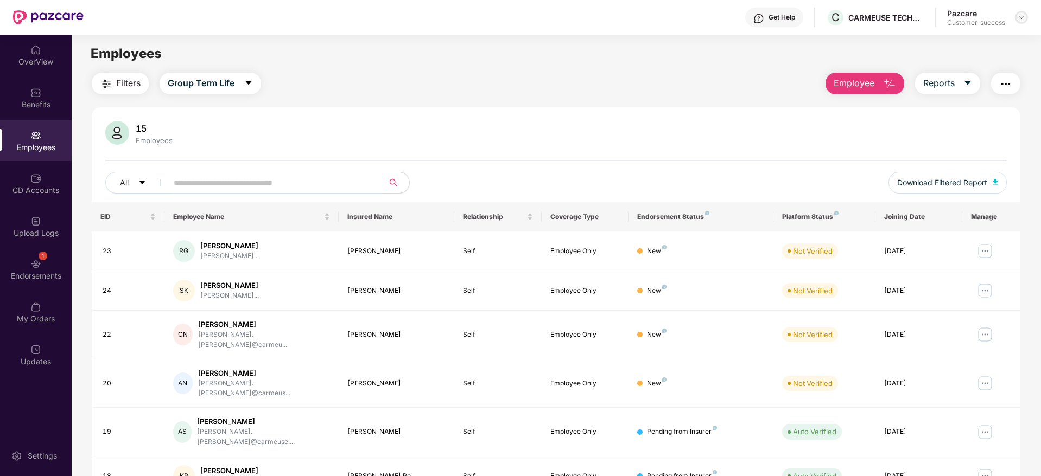
click at [1023, 16] on img at bounding box center [1021, 17] width 9 height 9
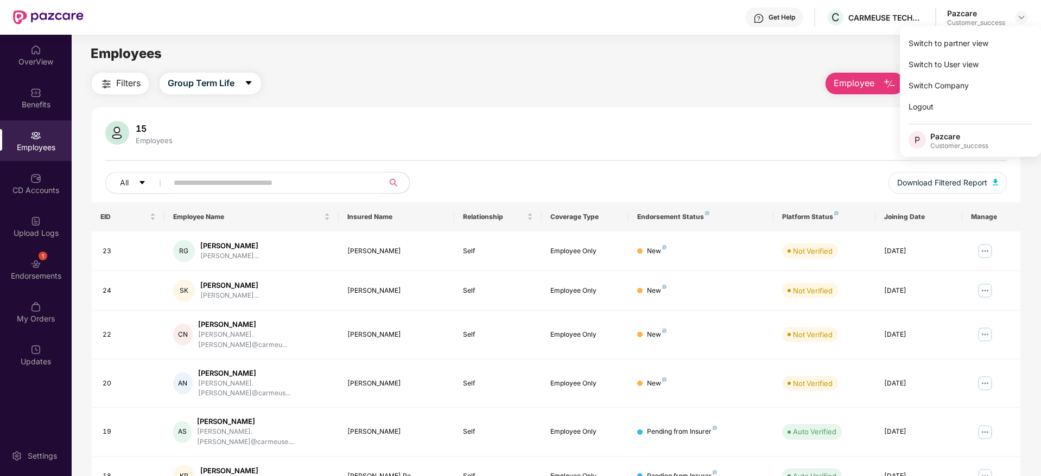
click at [1010, 31] on div "Switch to partner view Switch to User view Switch Company Logout P Pazcare Cust…" at bounding box center [970, 91] width 141 height 131
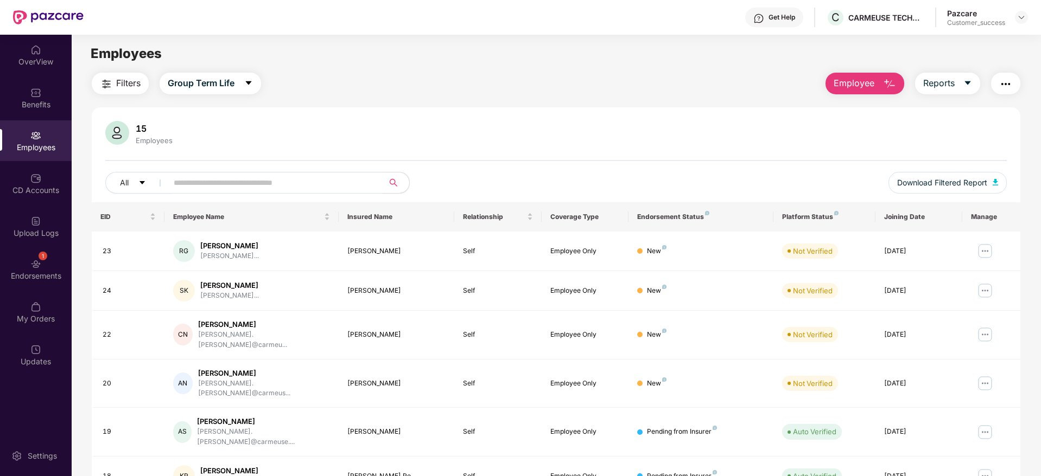
click at [1006, 37] on main "Employees Filters Group Term Life Employee Reports 15 Employees All Download Fi…" at bounding box center [556, 273] width 969 height 476
click at [1025, 20] on img at bounding box center [1021, 17] width 9 height 9
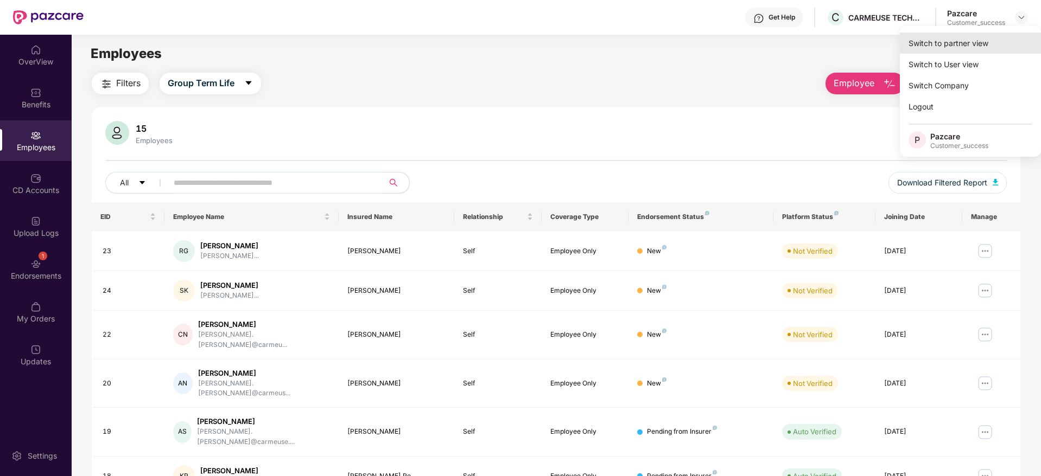
click at [1012, 34] on div "Switch to partner view" at bounding box center [970, 43] width 141 height 21
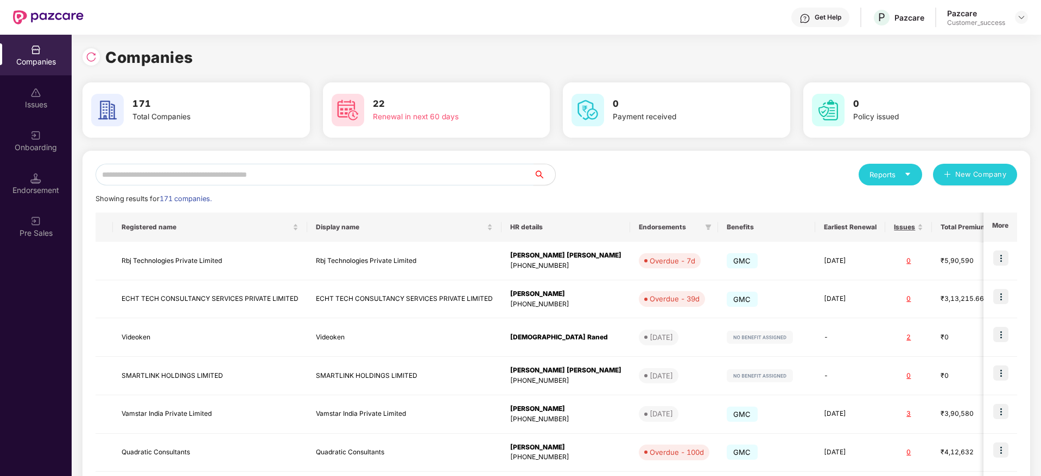
drag, startPoint x: 502, startPoint y: 168, endPoint x: 496, endPoint y: 175, distance: 8.8
click at [499, 172] on input "text" at bounding box center [315, 175] width 438 height 22
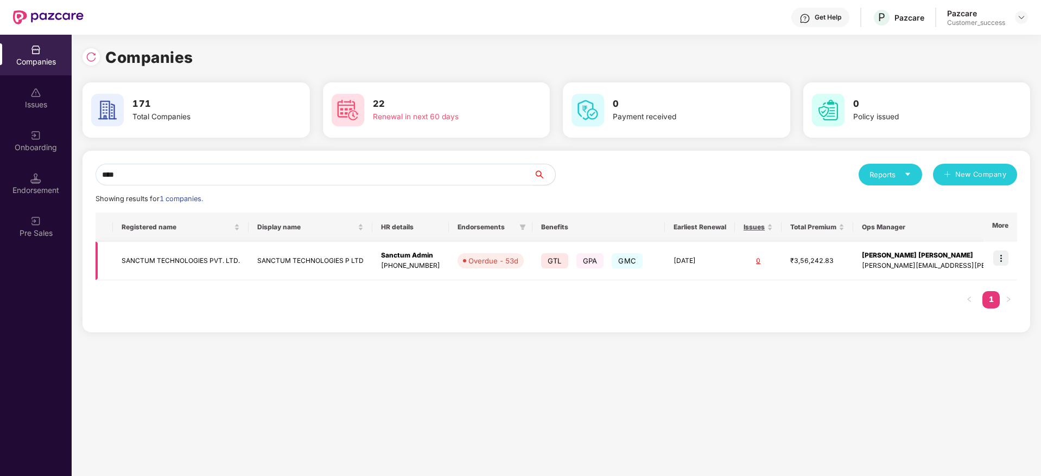
type input "****"
click at [1007, 257] on img at bounding box center [1000, 258] width 15 height 15
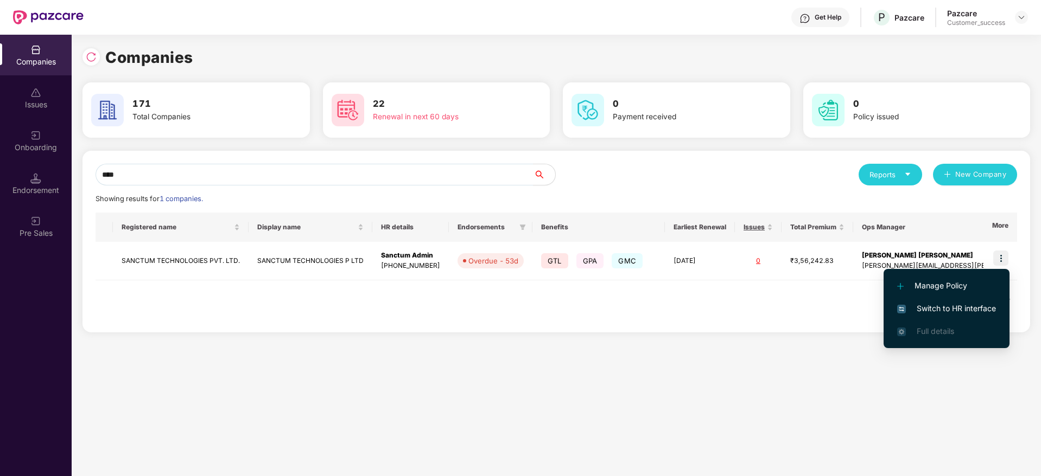
click at [996, 304] on li "Switch to HR interface" at bounding box center [946, 308] width 126 height 23
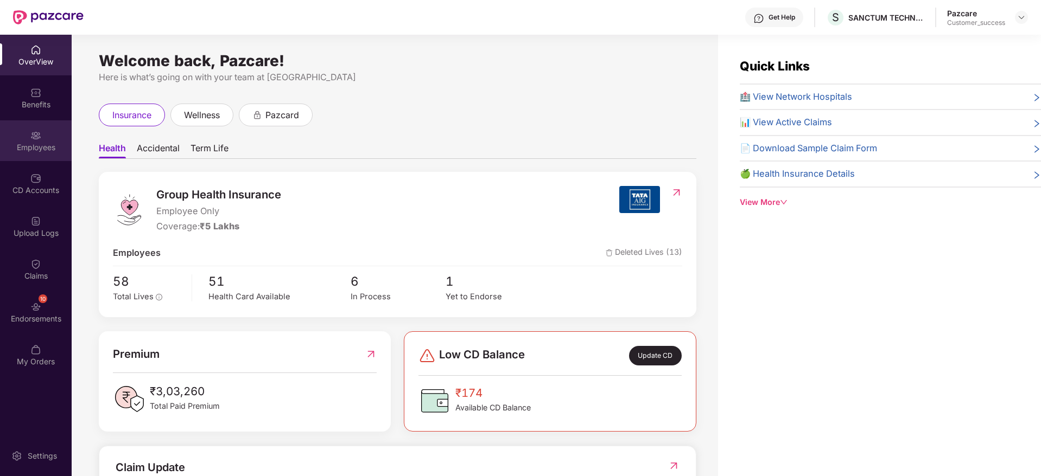
click at [41, 149] on div "Employees" at bounding box center [36, 147] width 72 height 11
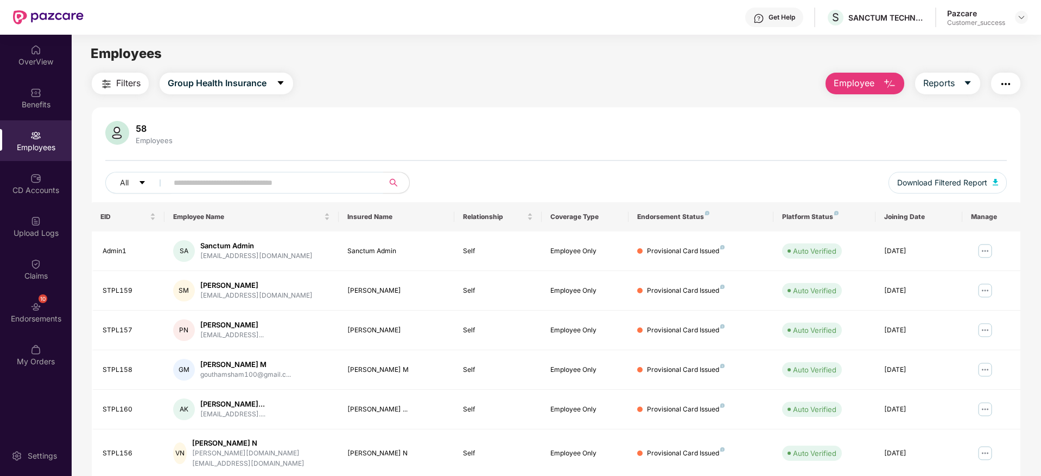
click at [242, 187] on input "text" at bounding box center [271, 183] width 195 height 16
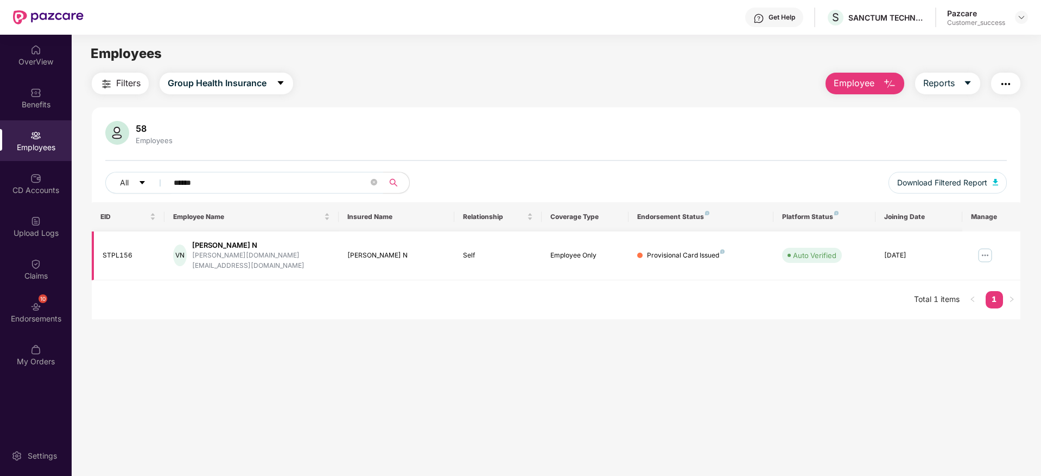
type input "******"
drag, startPoint x: 102, startPoint y: 253, endPoint x: 386, endPoint y: 256, distance: 283.8
click at [386, 256] on tr "STPL156 VN Vinodh N vinodh.sk.va@gmail.com Vinodh N Self Employee Only Provisio…" at bounding box center [556, 256] width 928 height 49
drag, startPoint x: 397, startPoint y: 283, endPoint x: 468, endPoint y: 359, distance: 104.0
click at [398, 283] on div "EID Employee Name Insured Name Relationship Coverage Type Endorsement Status Pl…" at bounding box center [556, 260] width 928 height 117
